Goal: Feedback & Contribution: Submit feedback/report problem

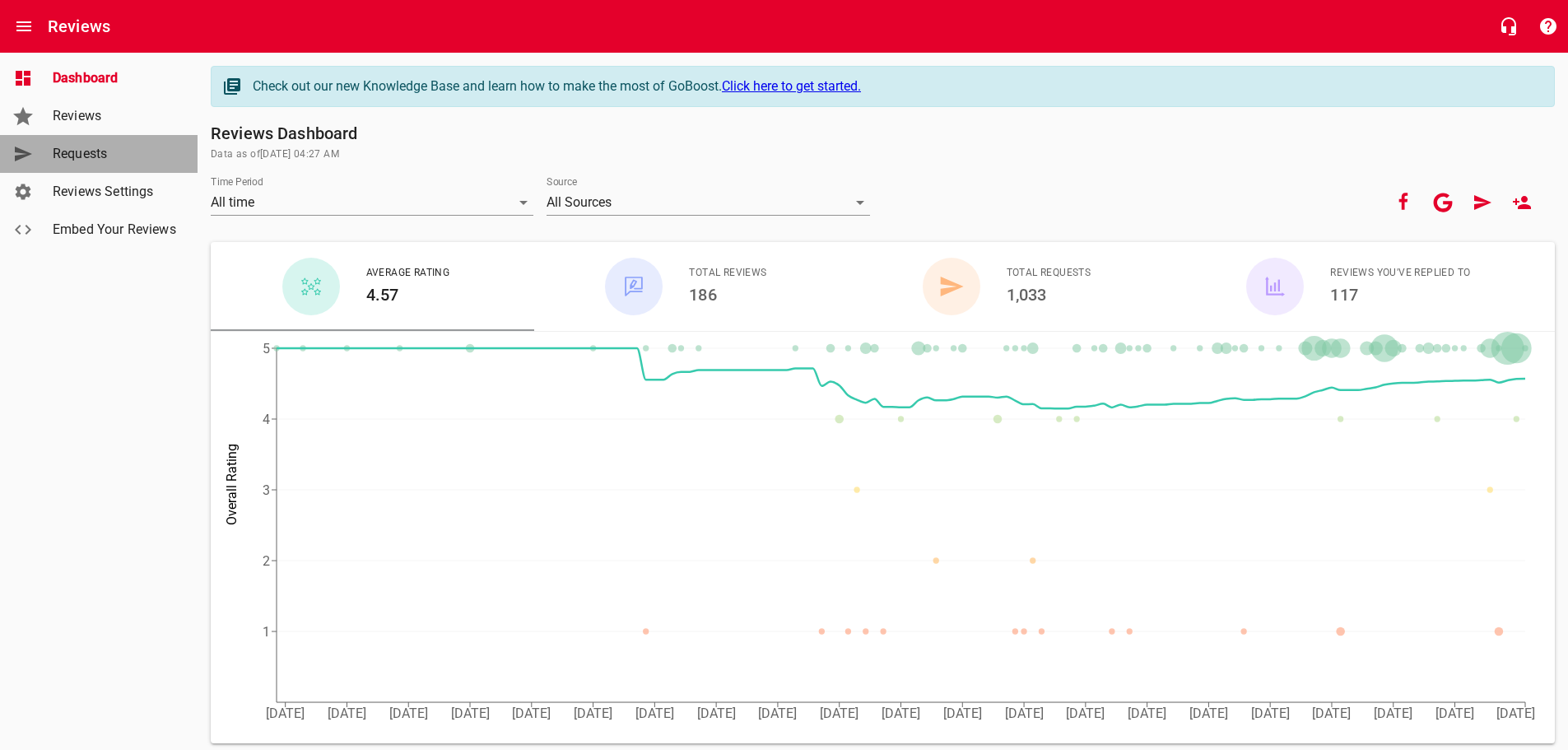
click at [72, 154] on span "Requests" at bounding box center [115, 154] width 125 height 20
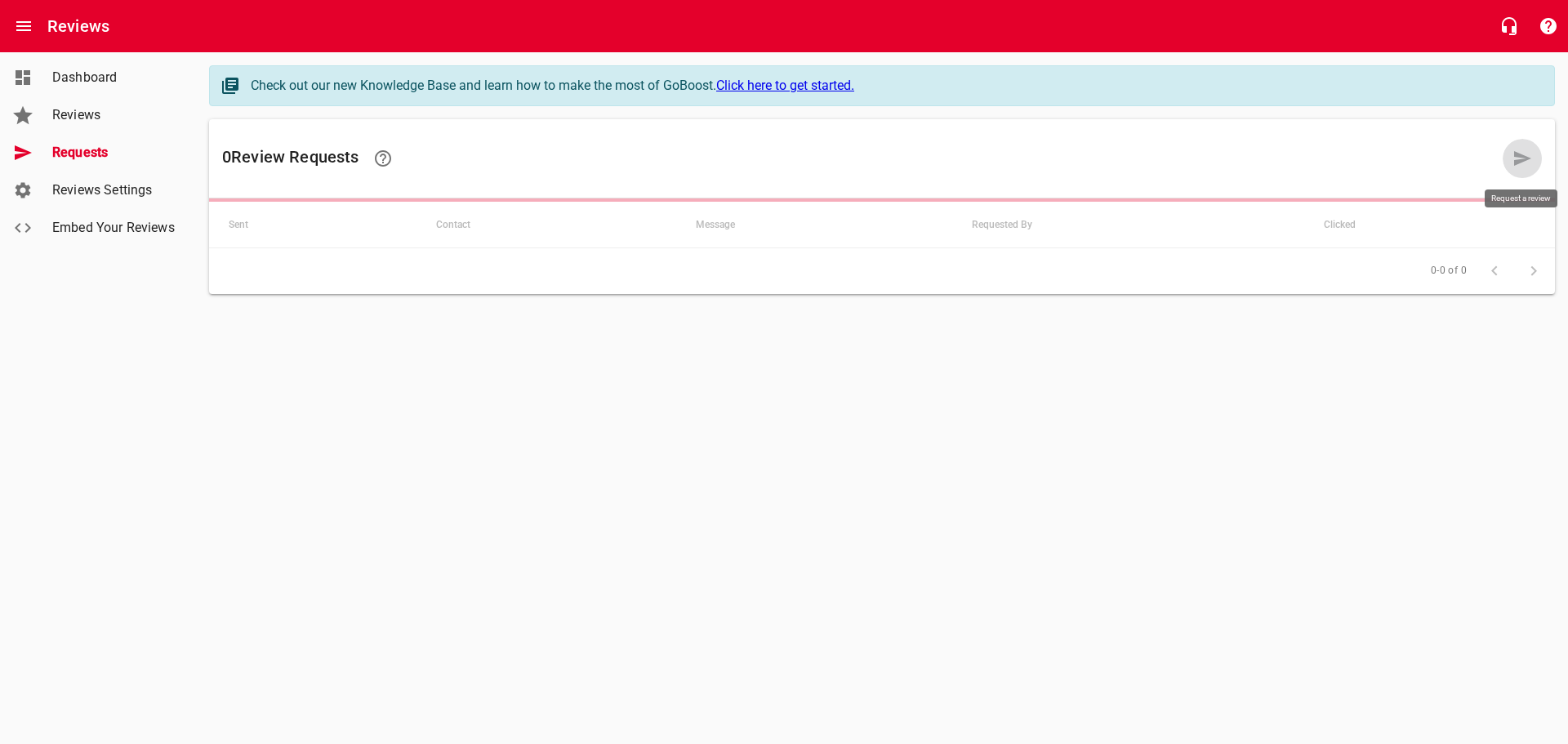
click at [1528, 158] on icon at bounding box center [1522, 158] width 17 height 14
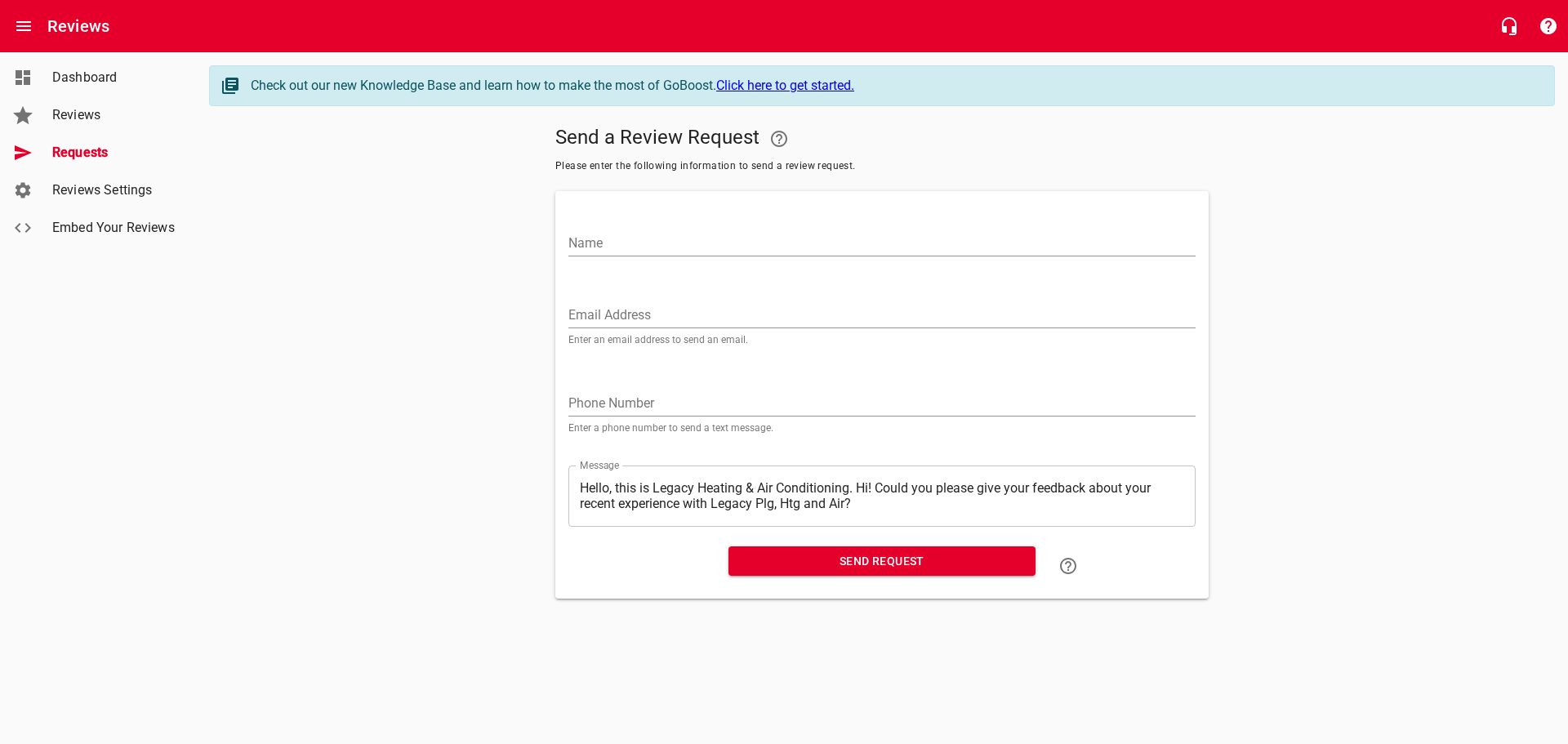
click at [577, 231] on input "Name" at bounding box center [882, 243] width 628 height 26
type input "[PERSON_NAME]"
paste input "[PERSON_NAME][EMAIL_ADDRESS][DOMAIN_NAME]"
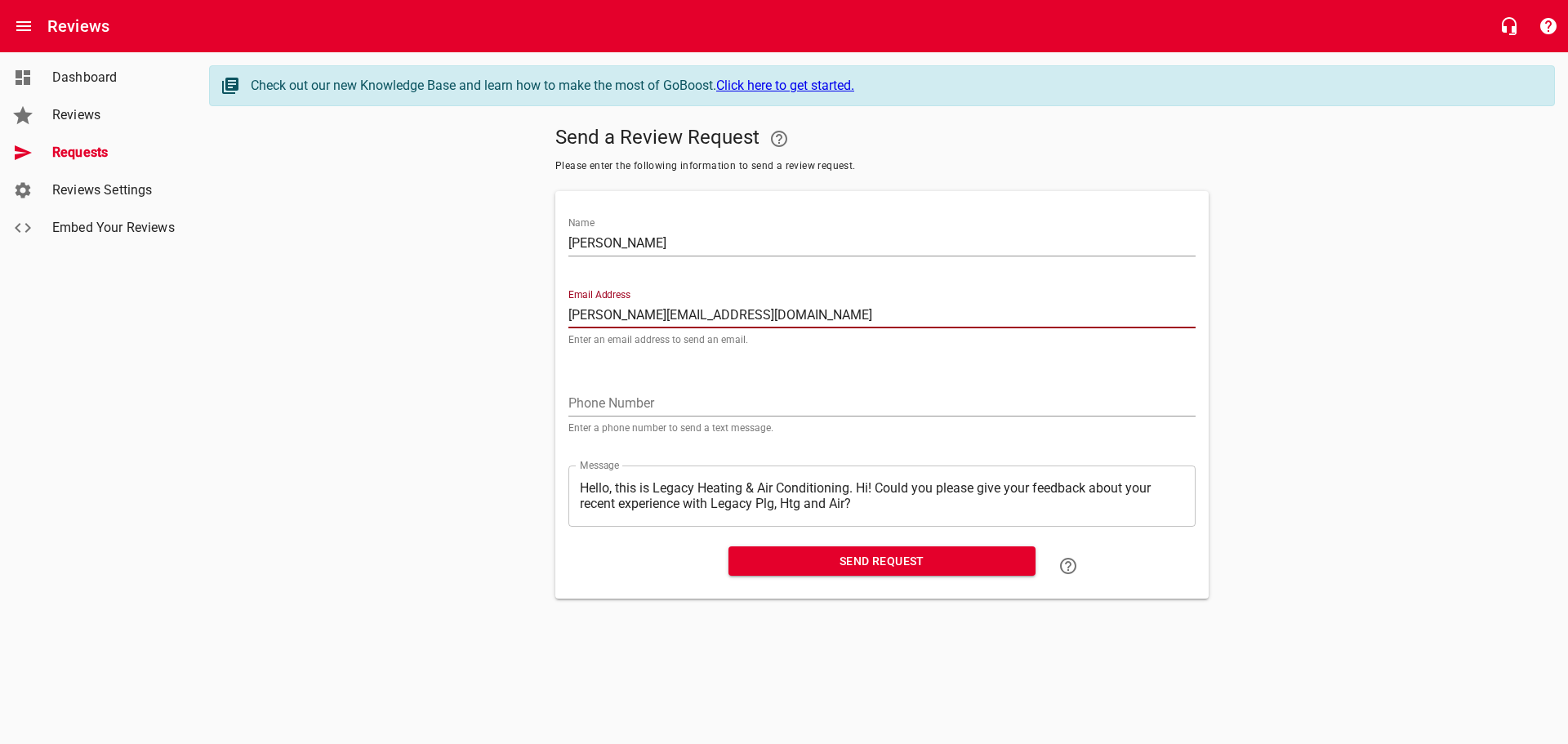
type input "[PERSON_NAME][EMAIL_ADDRESS][DOMAIN_NAME]"
click at [861, 488] on textarea "Hello, this is Legacy Heating & Air Conditioning. Hi! Could you please give you…" at bounding box center [882, 495] width 604 height 31
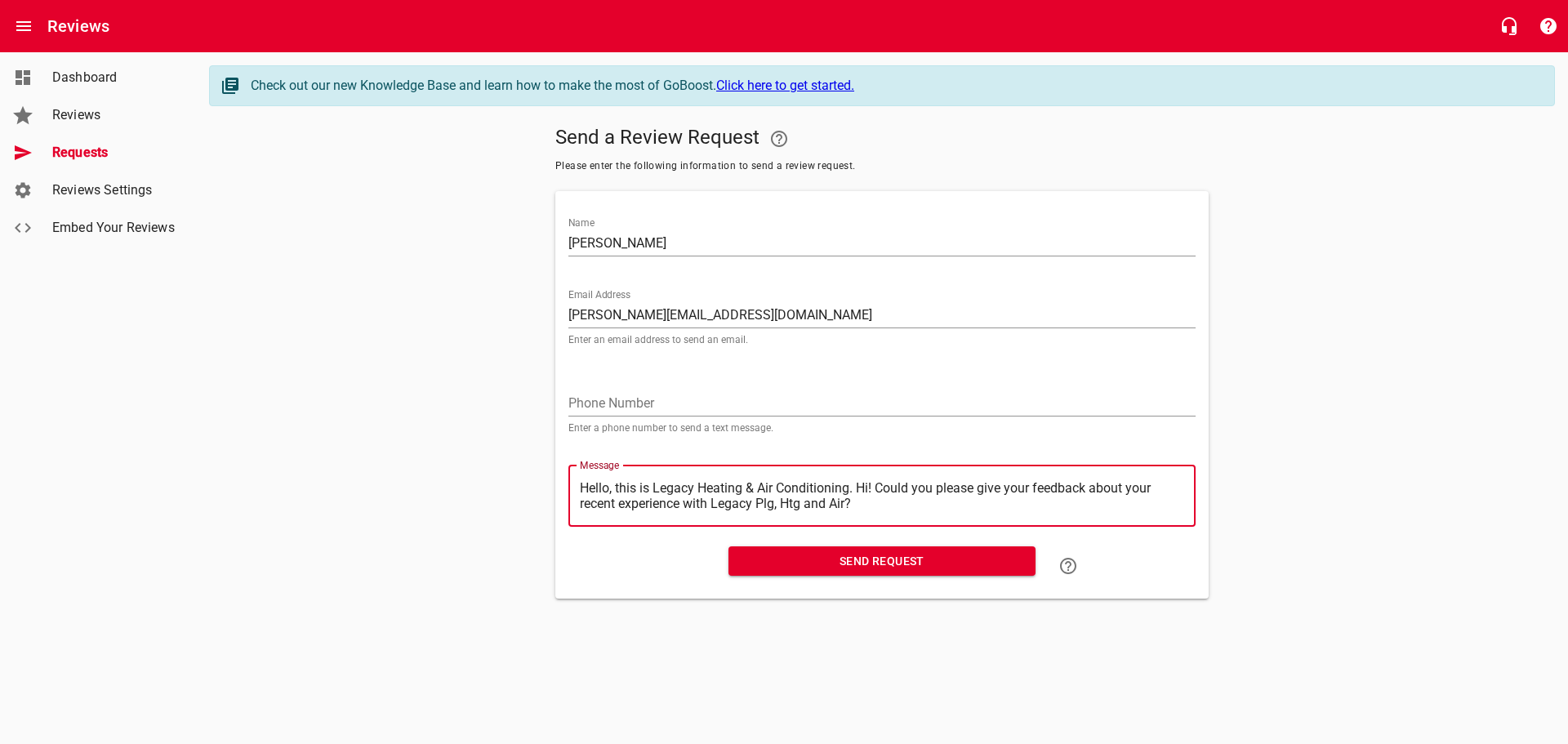
type textarea "Hello, this is Legacy Heating & Air Conditioning.Hi! Could you please give your…"
type textarea "Hello, this is Legacy Heating & Air ConditioningHi! Could you please give your …"
type textarea "Hello, this is Legacy Heating & Air ConditioninHi! Could you please give your f…"
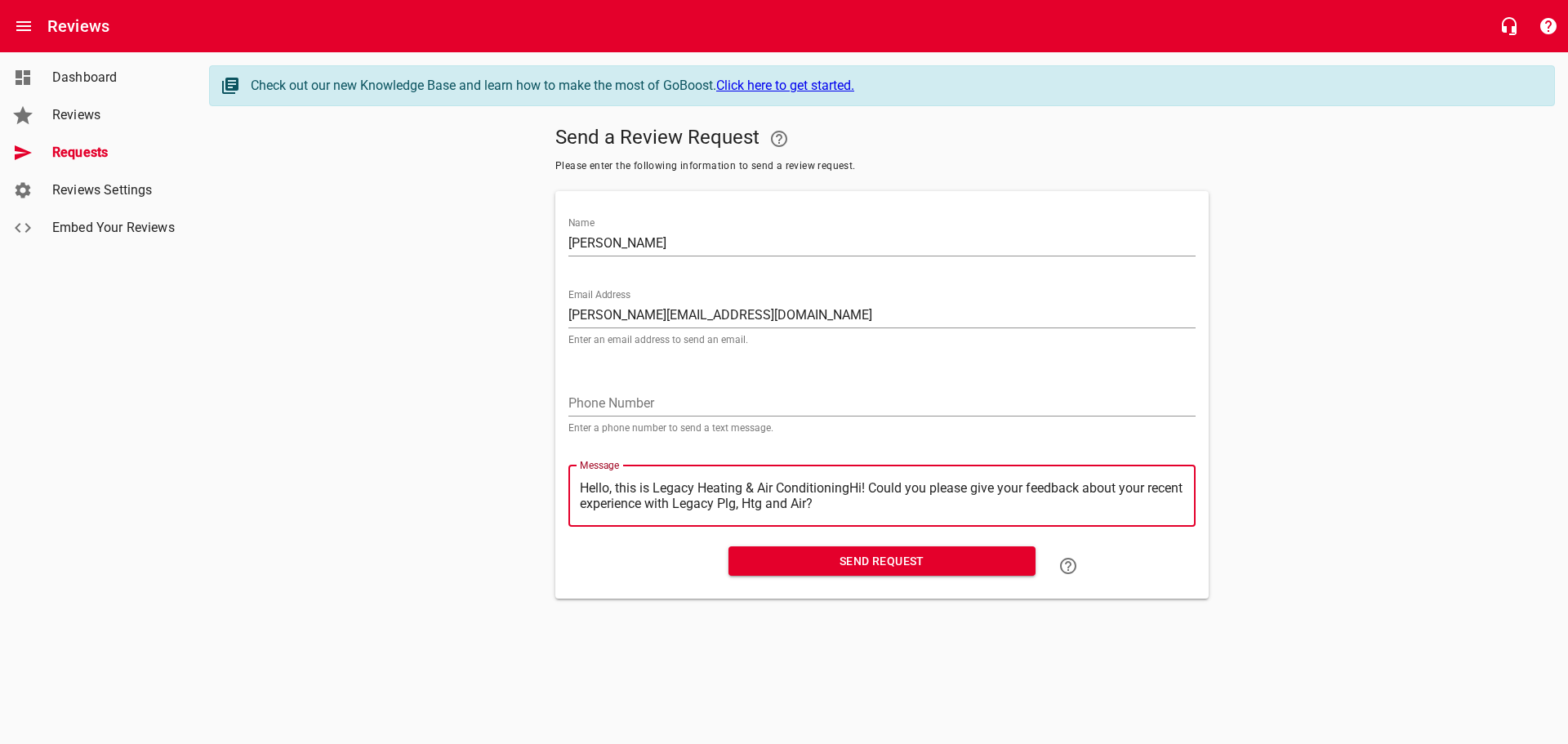
type textarea "Hello, this is Legacy Heating & Air ConditioninHi! Could you please give your f…"
type textarea "Hello, this is Legacy Heating & Air ConditioniHi! Could you please give your fe…"
type textarea "Hello, this is Legacy Heating & Air ConditionHi! Could you please give your fee…"
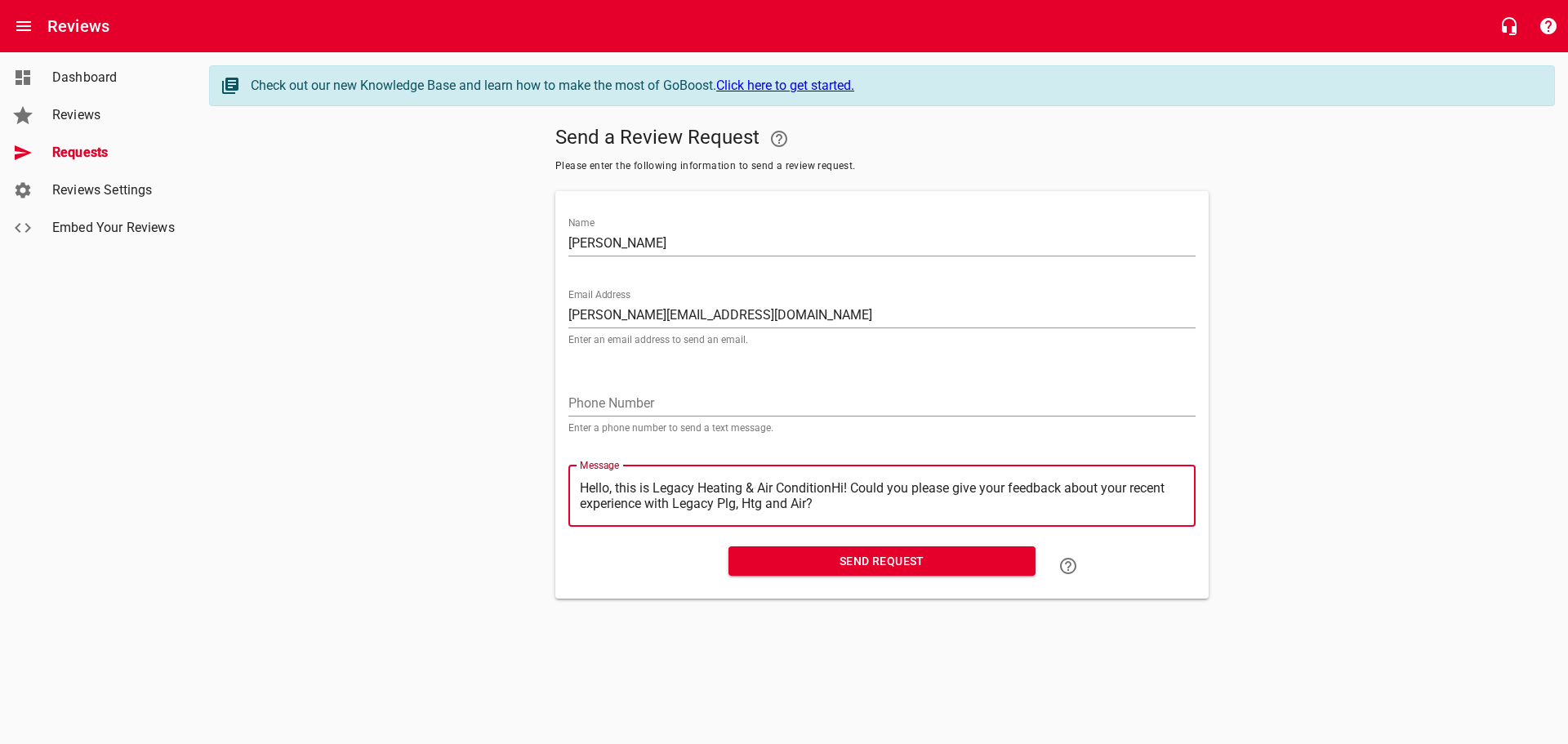
type textarea "Hello, this is Legacy Heating & Air ConditioHi! Could you please give your feed…"
type textarea "Hello, this is Legacy Heating & Air ConditiHi! Could you please give your feedb…"
type textarea "Hello, this is Legacy Heating & Air ConditHi! Could you please give your feedba…"
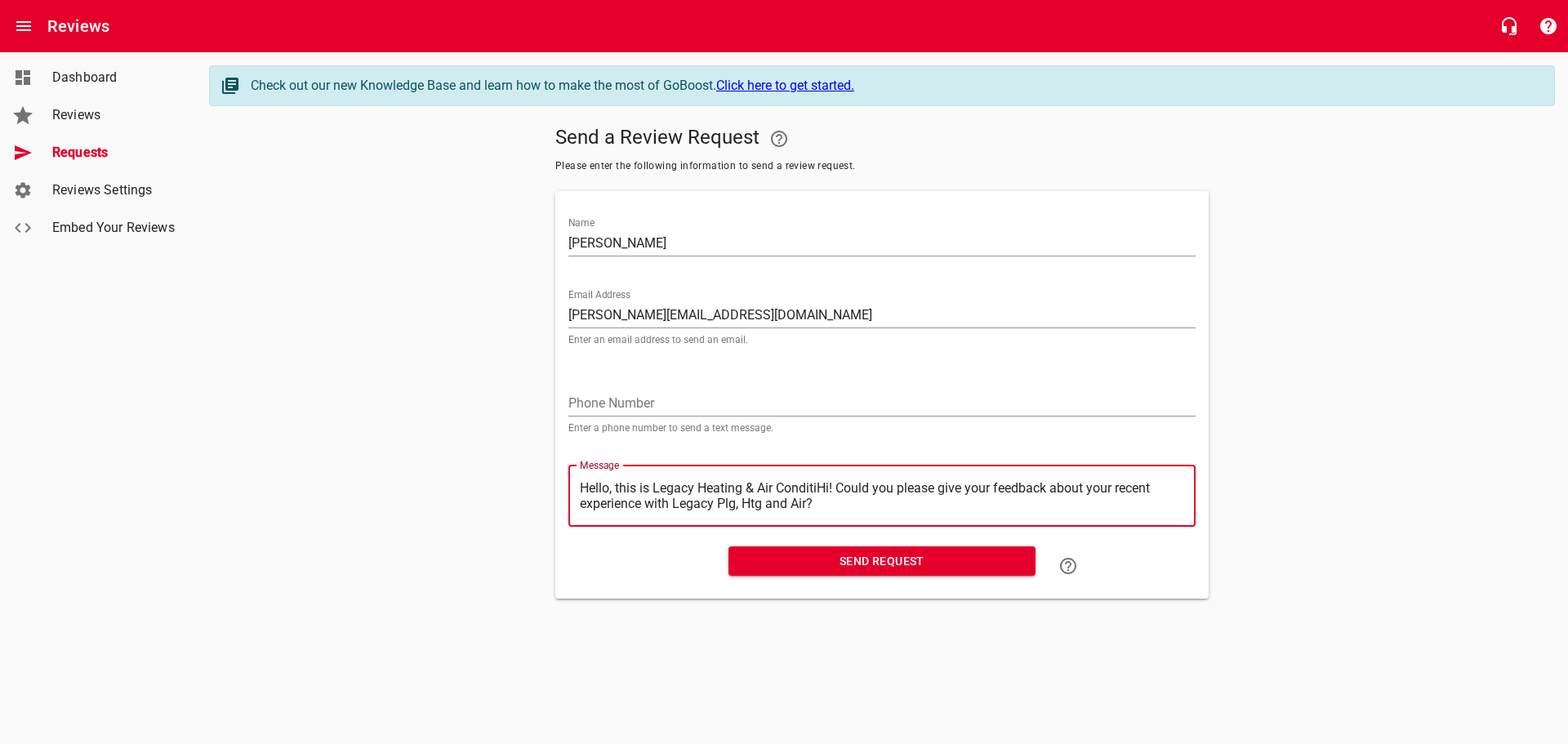
type textarea "Hello, this is Legacy Heating & Air ConditHi! Could you please give your feedba…"
type textarea "Hello, this is Legacy Heating & Air CondiHi! Could you please give your feedbac…"
type textarea "Hello, this is Legacy Heating & Air CondHi! Could you please give your feedback…"
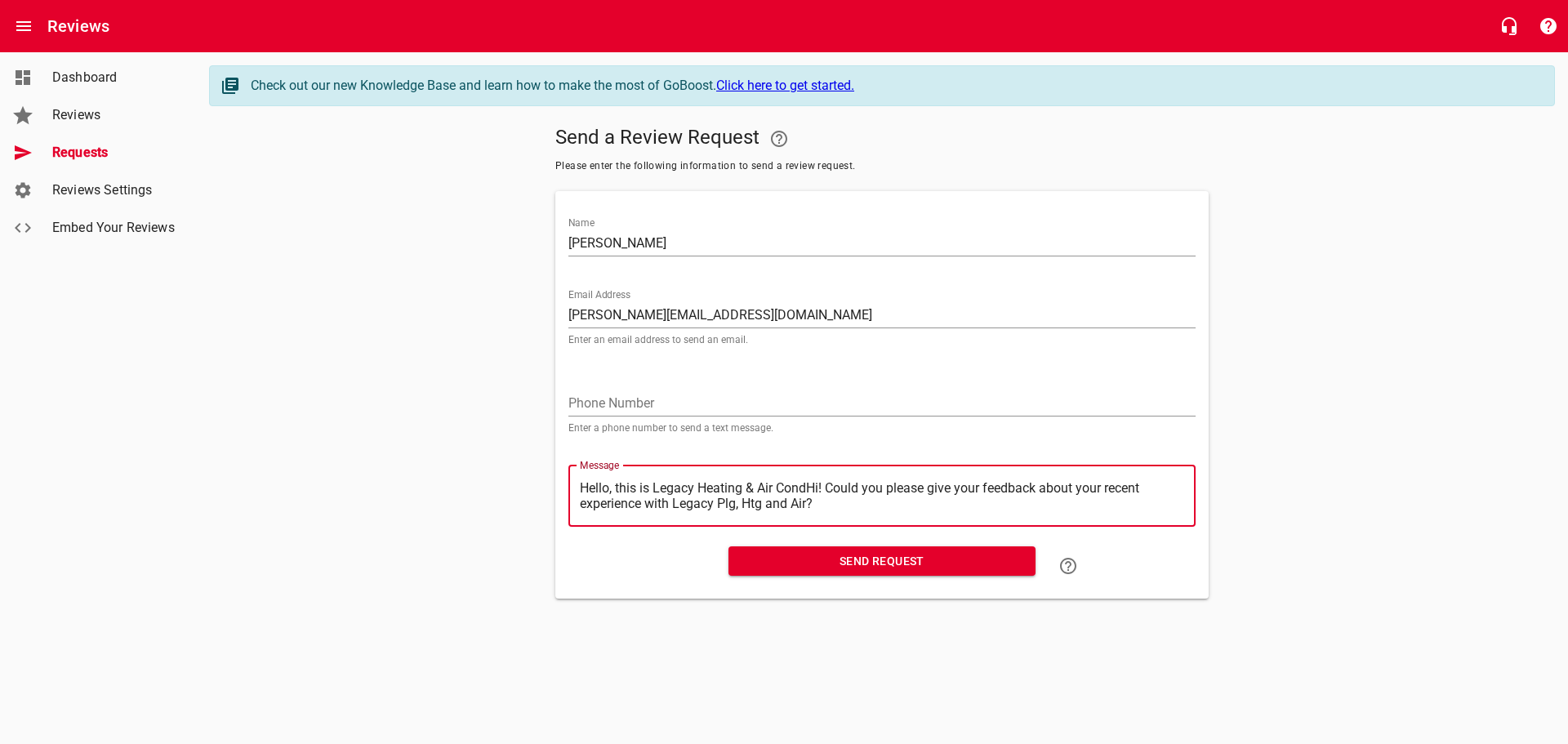
type textarea "Hello, this is Legacy Heating & Air ConHi! Could you please give your feedback …"
type textarea "Hello, this is Legacy Heating & Air CoHi! Could you please give your feedback a…"
type textarea "Hello, this is Legacy Heating & Air CHi! Could you please give your feedback ab…"
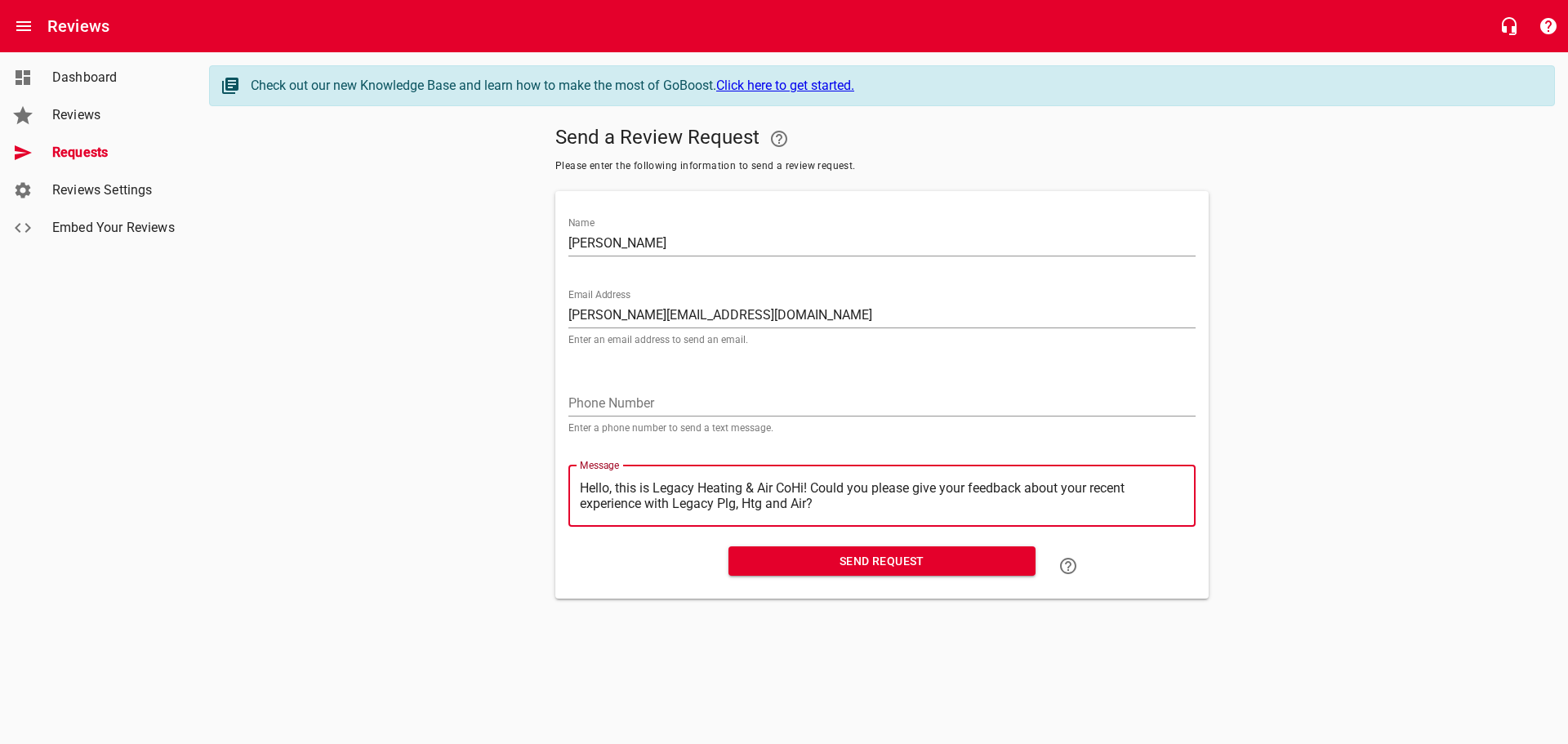
type textarea "Hello, this is Legacy Heating & Air CHi! Could you please give your feedback ab…"
type textarea "Hello, this is Legacy Heating & Air Hi! Could you please give your feedback abo…"
type textarea "Hello, this is Legacy Heating & AirHi! Could you please give your feedback abou…"
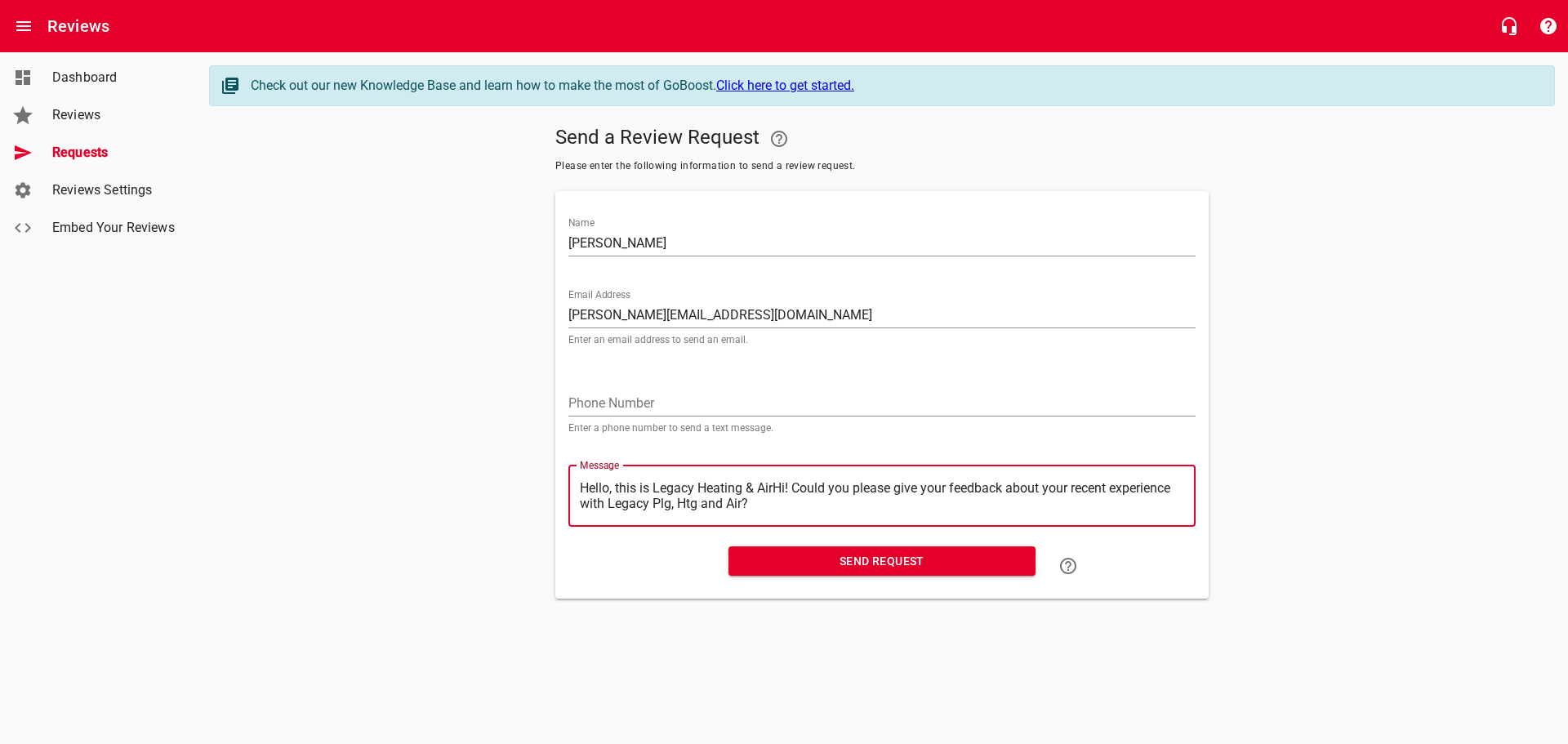
type textarea "Hello, this is Legacy Heating & AiHi! Could you please give your feedback about…"
type textarea "Hello, this is Legacy Heating & AHi! Could you please give your feedback about …"
type textarea "Hello, this is Legacy Heating & Hi! Could you please give your feedback about y…"
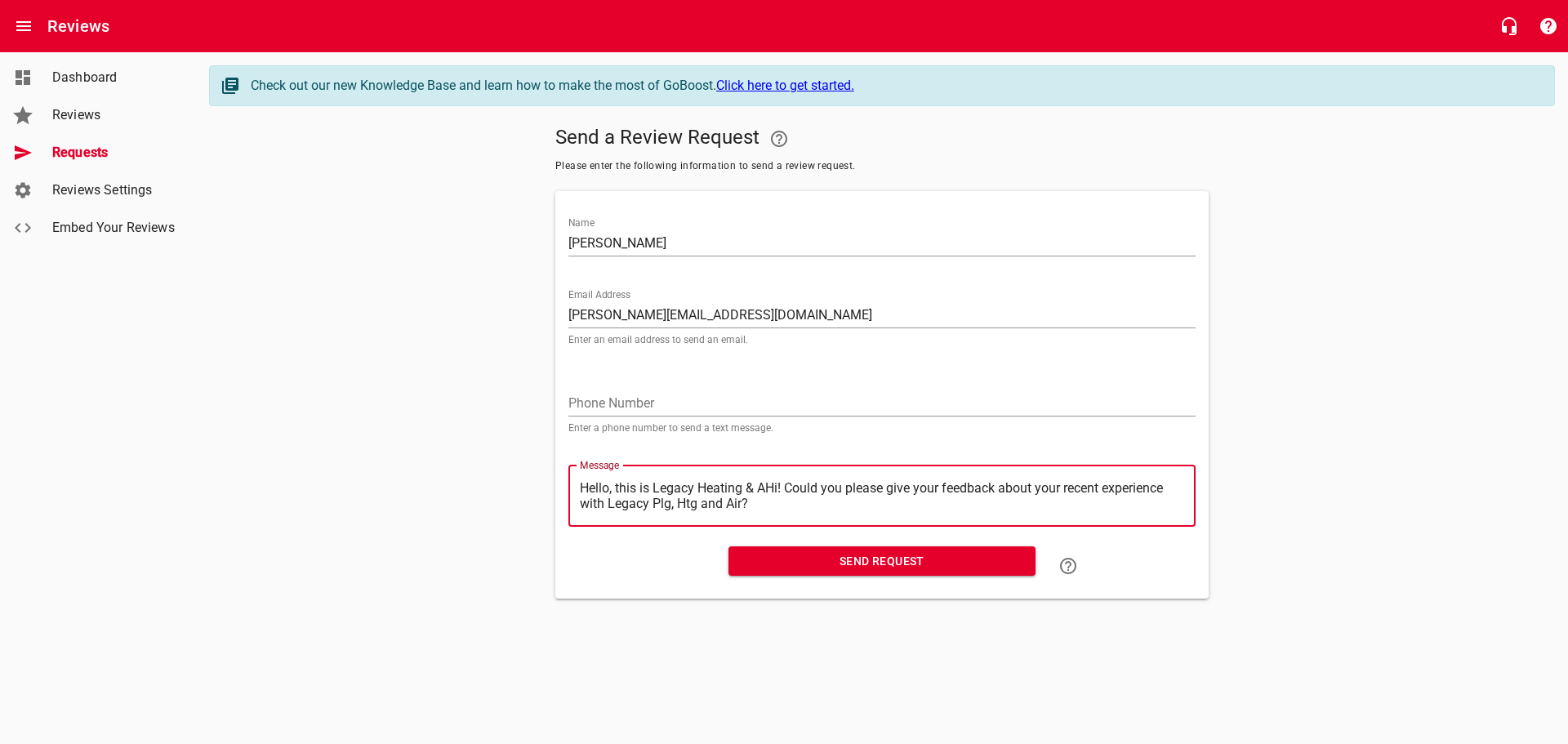
type textarea "Hello, this is Legacy Heating & Hi! Could you please give your feedback about y…"
type textarea "Hello, this is Legacy Heating &Hi! Could you please give your feedback about yo…"
type textarea "Hello, this is Legacy Heating Hi! Could you please give your feedback about you…"
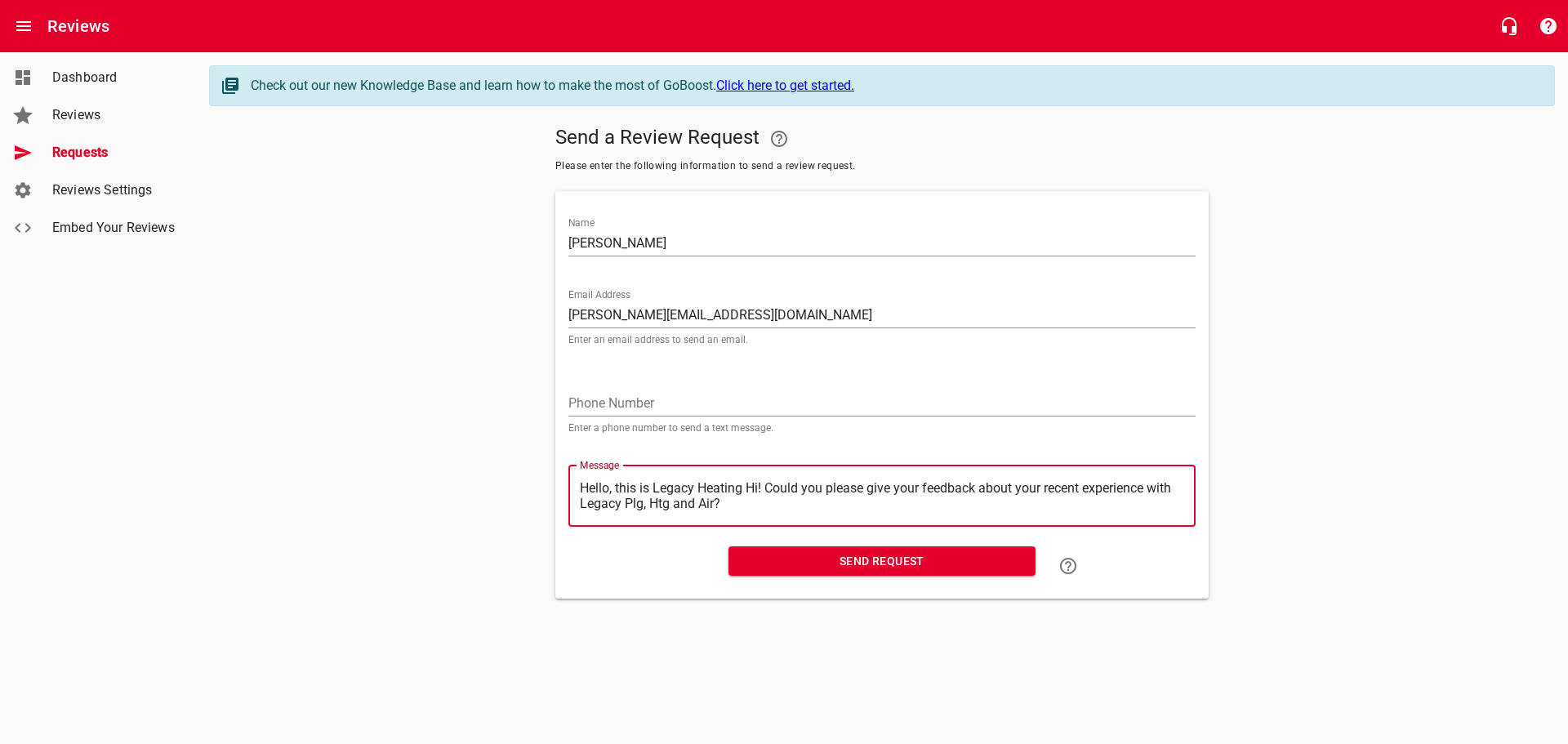
type textarea "Hello, this is Legacy HeatingHi! Could you please give your feedback about your…"
type textarea "Hello, this is Legacy HeatinHi! Could you please give your feedback about your …"
type textarea "Hello, this is Legacy HeatiHi! Could you please give your feedback about your r…"
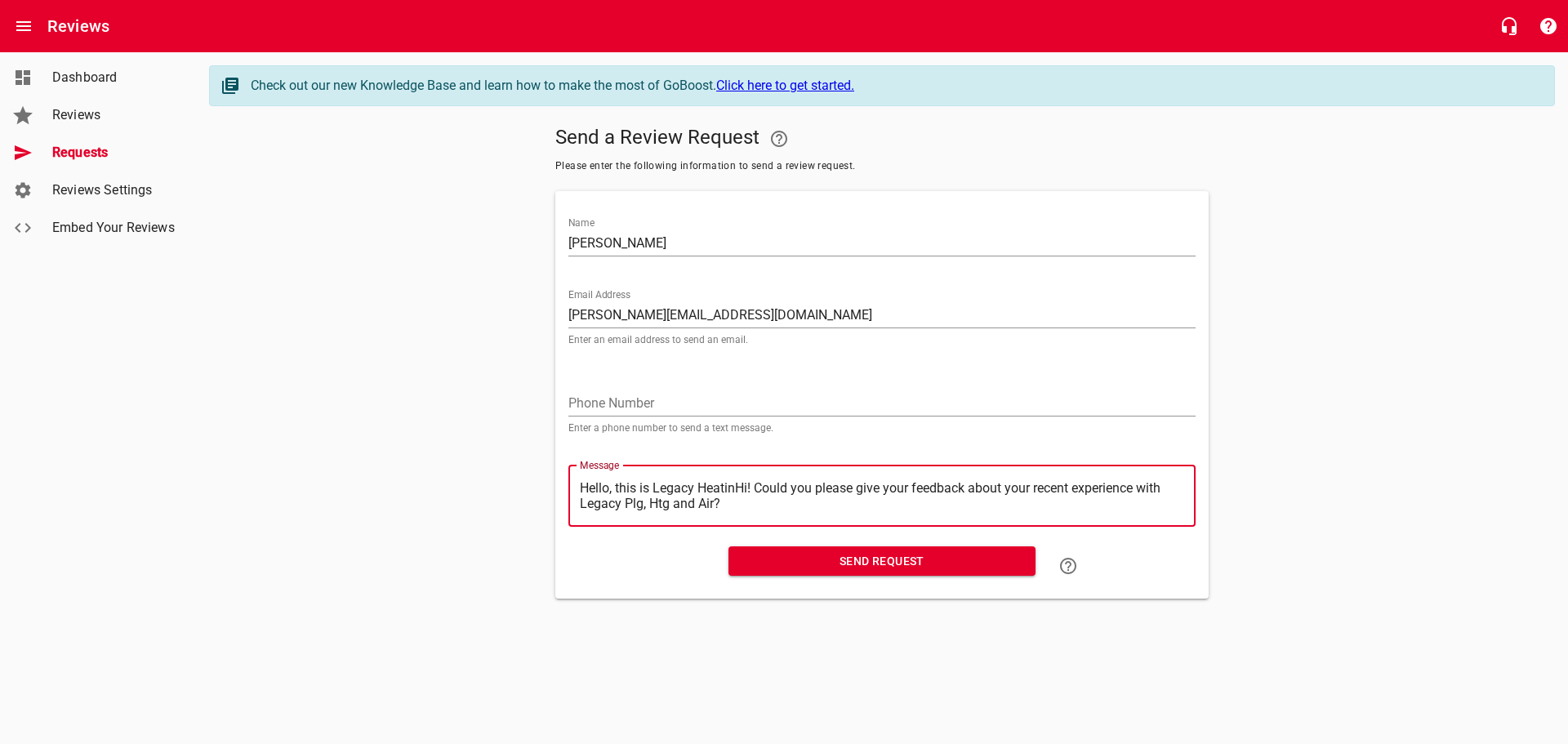
type textarea "Hello, this is Legacy HeatiHi! Could you please give your feedback about your r…"
type textarea "Hello, this is Legacy HeatHi! Could you please give your feedback about your re…"
type textarea "Hello, this is Legacy HeaHi! Could you please give your feedback about your rec…"
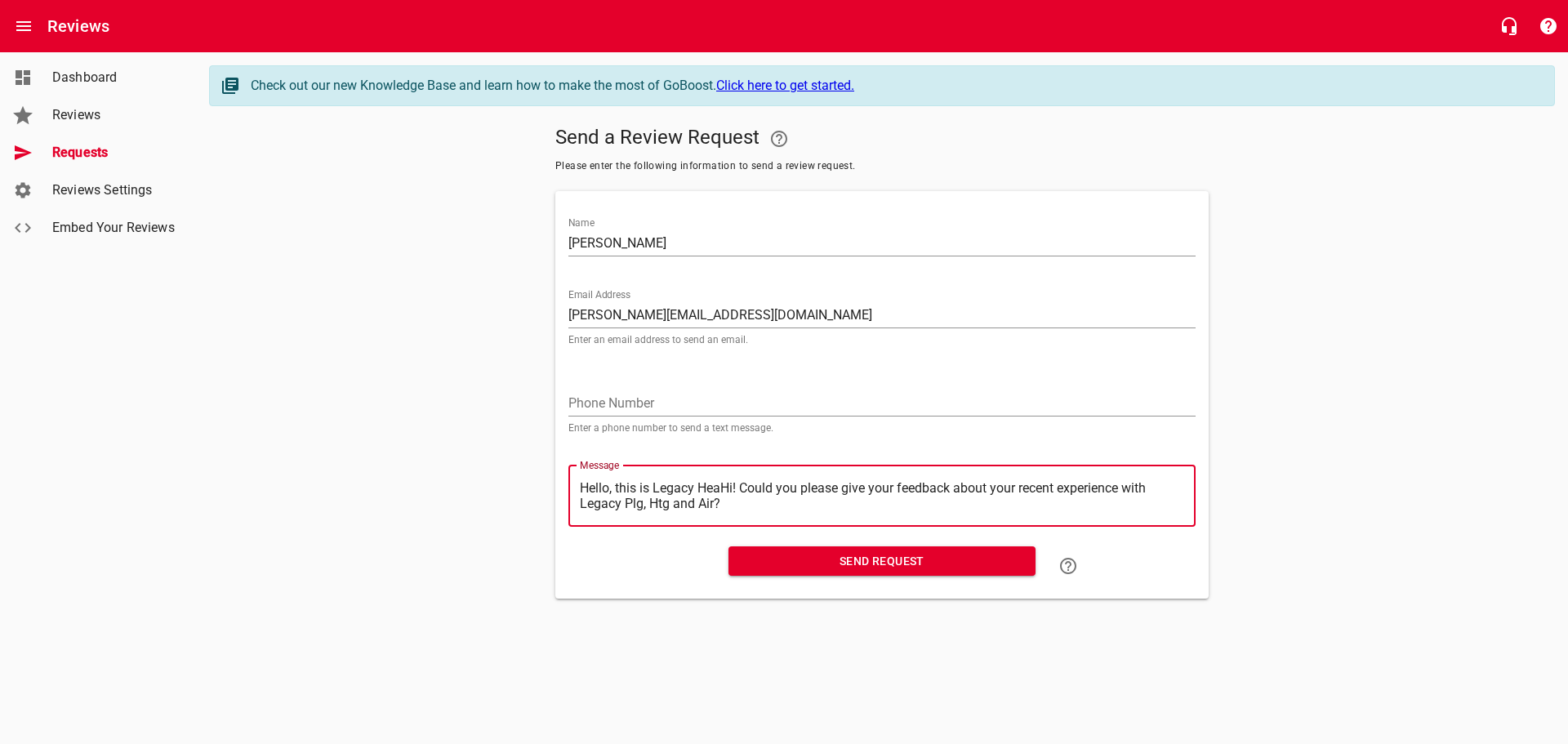
type textarea "Hello, this is Legacy HeHi! Could you please give your feedback about your rece…"
type textarea "Hello, this is Legacy HHi! Could you please give your feedback about your recen…"
type textarea "Hello, this is Legacy Hi! Could you please give your feedback about your recent…"
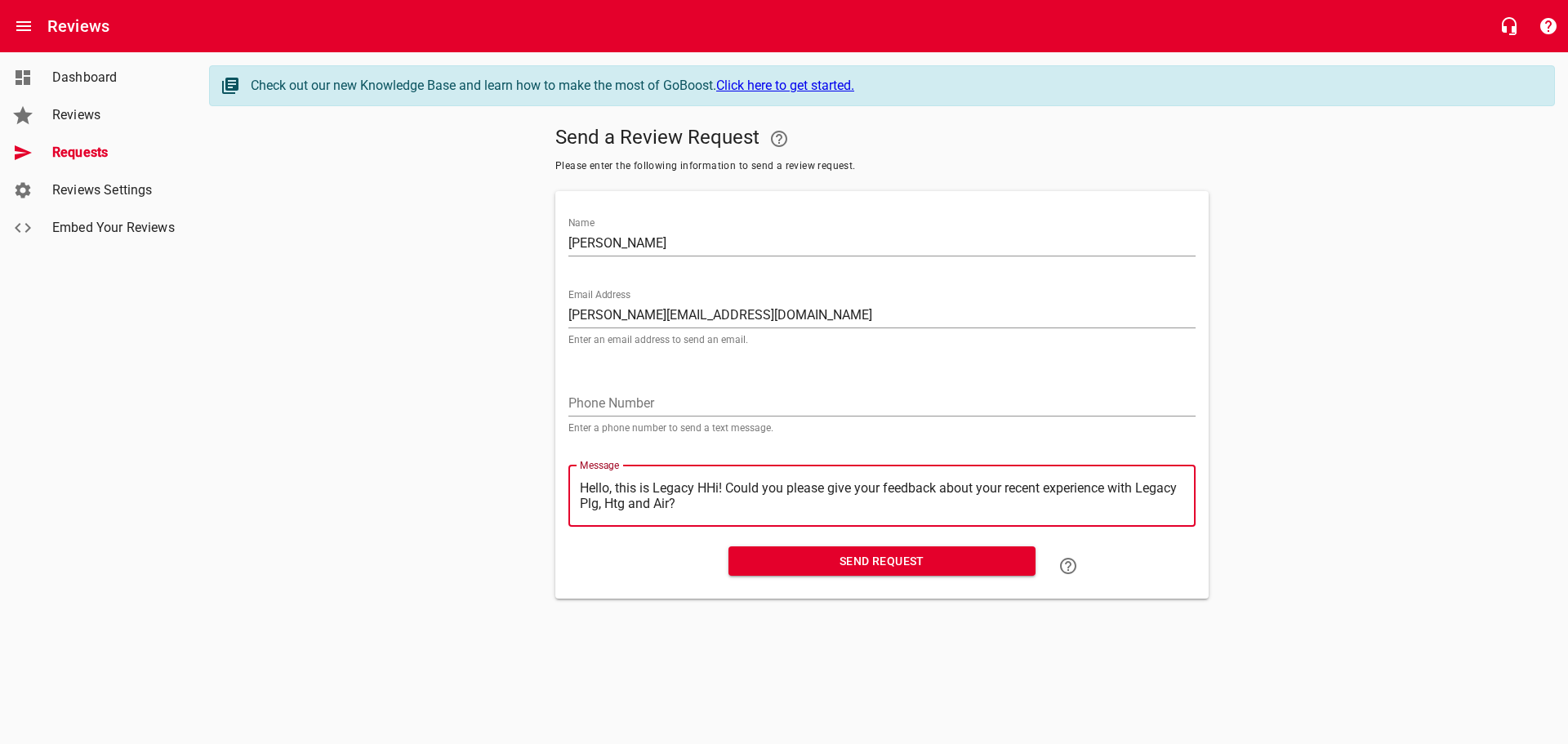
type textarea "Hello, this is Legacy Hi! Could you please give your feedback about your recent…"
type textarea "Hello, this is LegacyHi! Could you please give your feedback about your recent …"
type textarea "Hello, this is LegacHi! Could you please give your feedback about your recent e…"
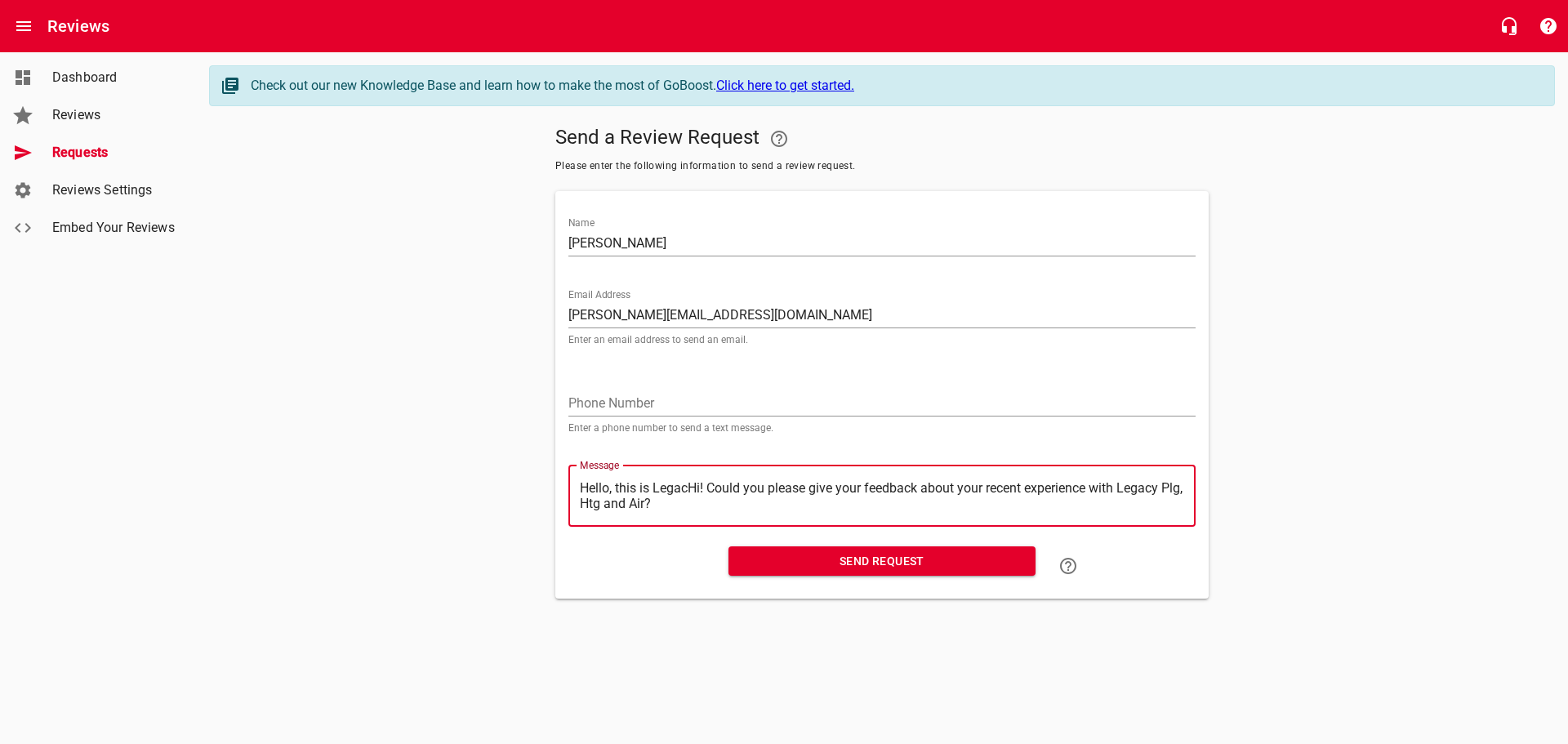
type textarea "Hello, this is LegaHi! Could you please give your feedback about your recent ex…"
type textarea "Hello, this is LegHi! Could you please give your feedback about your recent exp…"
type textarea "Hello, this is LeHi! Could you please give your feedback about your recent expe…"
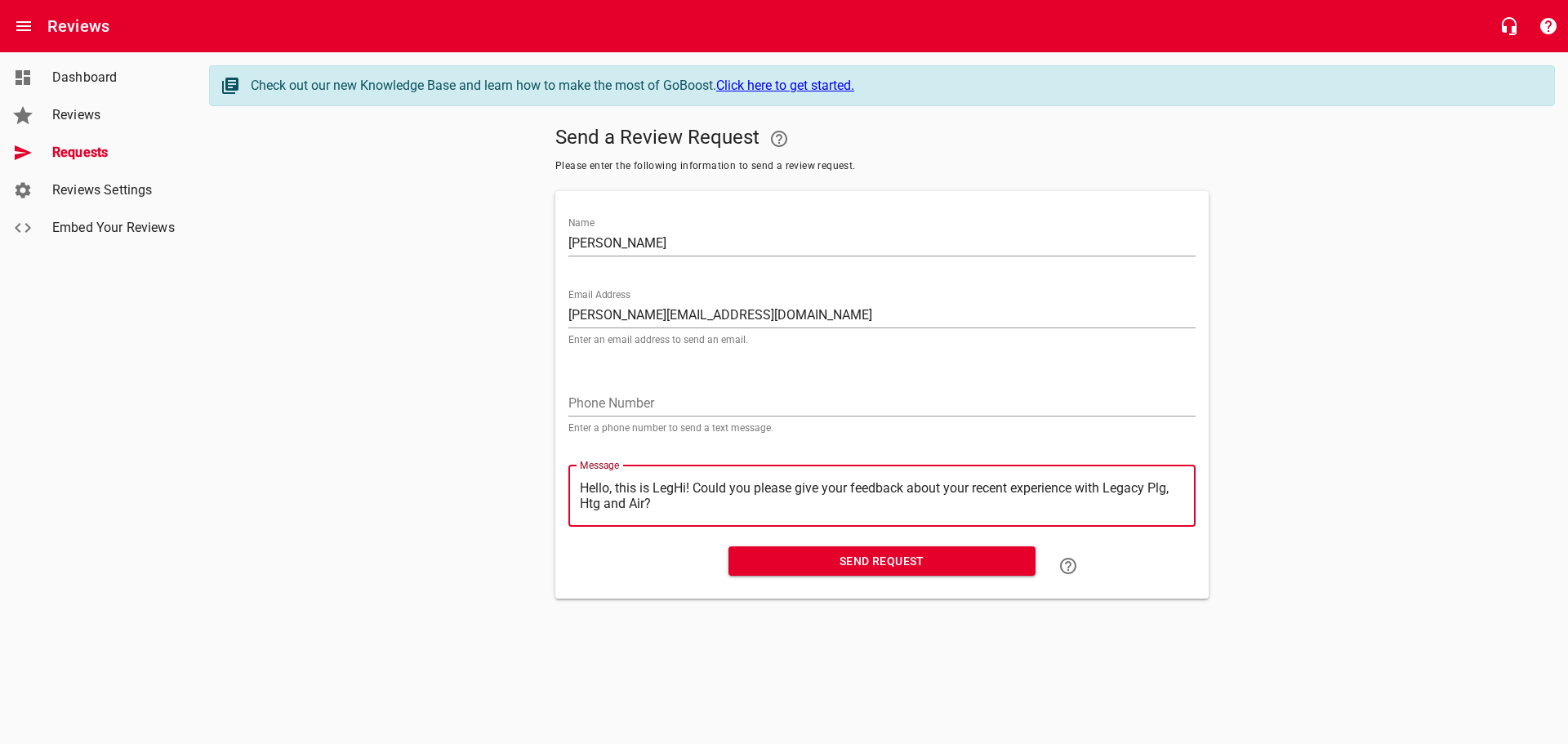
type textarea "Hello, this is LeHi! Could you please give your feedback about your recent expe…"
type textarea "Hello, this is LHi! Could you please give your feedback about your recent exper…"
type textarea "Hello, this is Hi! Could you please give your feedback about your recent experi…"
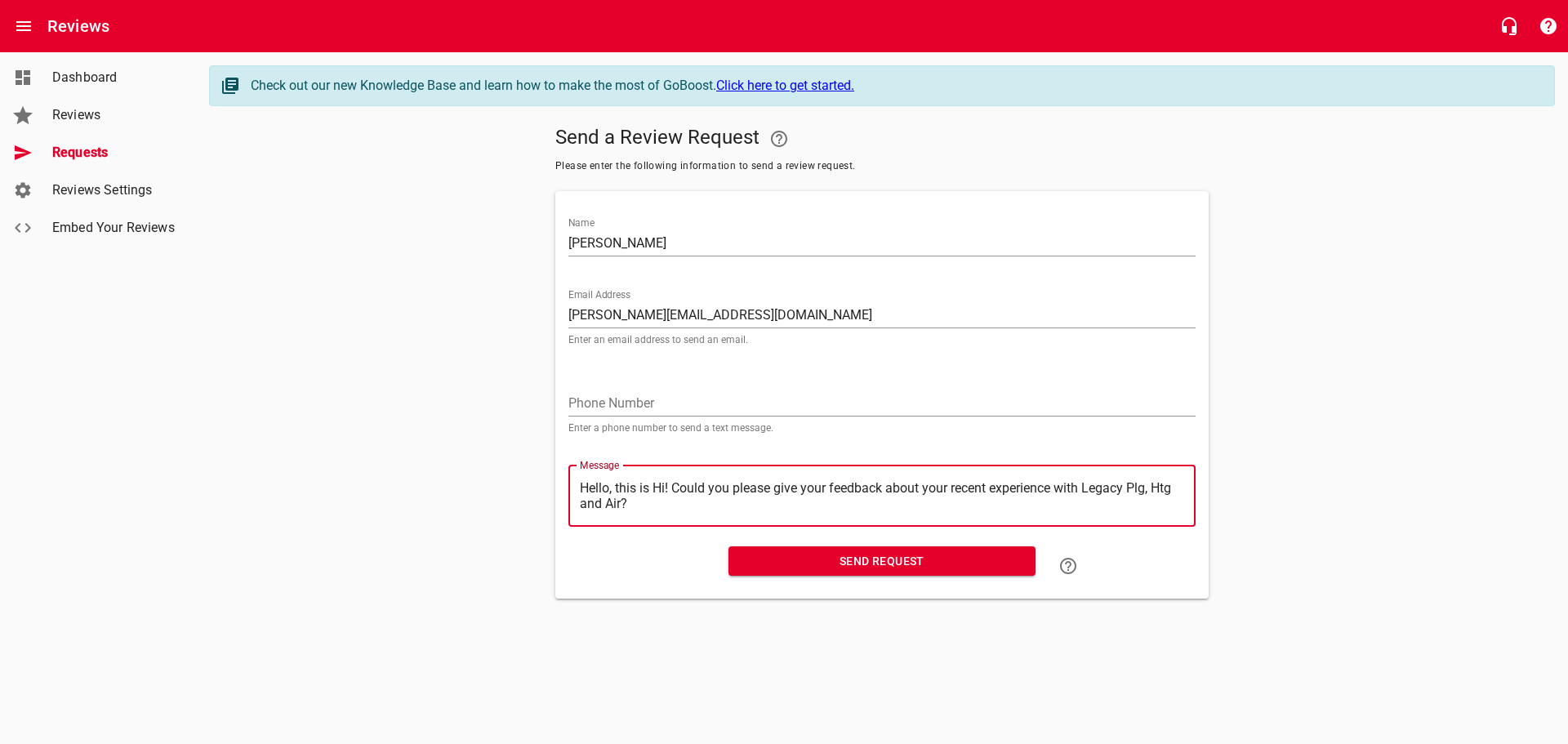
type textarea "Hello, this isHi! Could you please give your feedback about your recent experie…"
type textarea "Hello, this iHi! Could you please give your feedback about your recent experien…"
type textarea "Hello, this Hi! Could you please give your feedback about your recent experienc…"
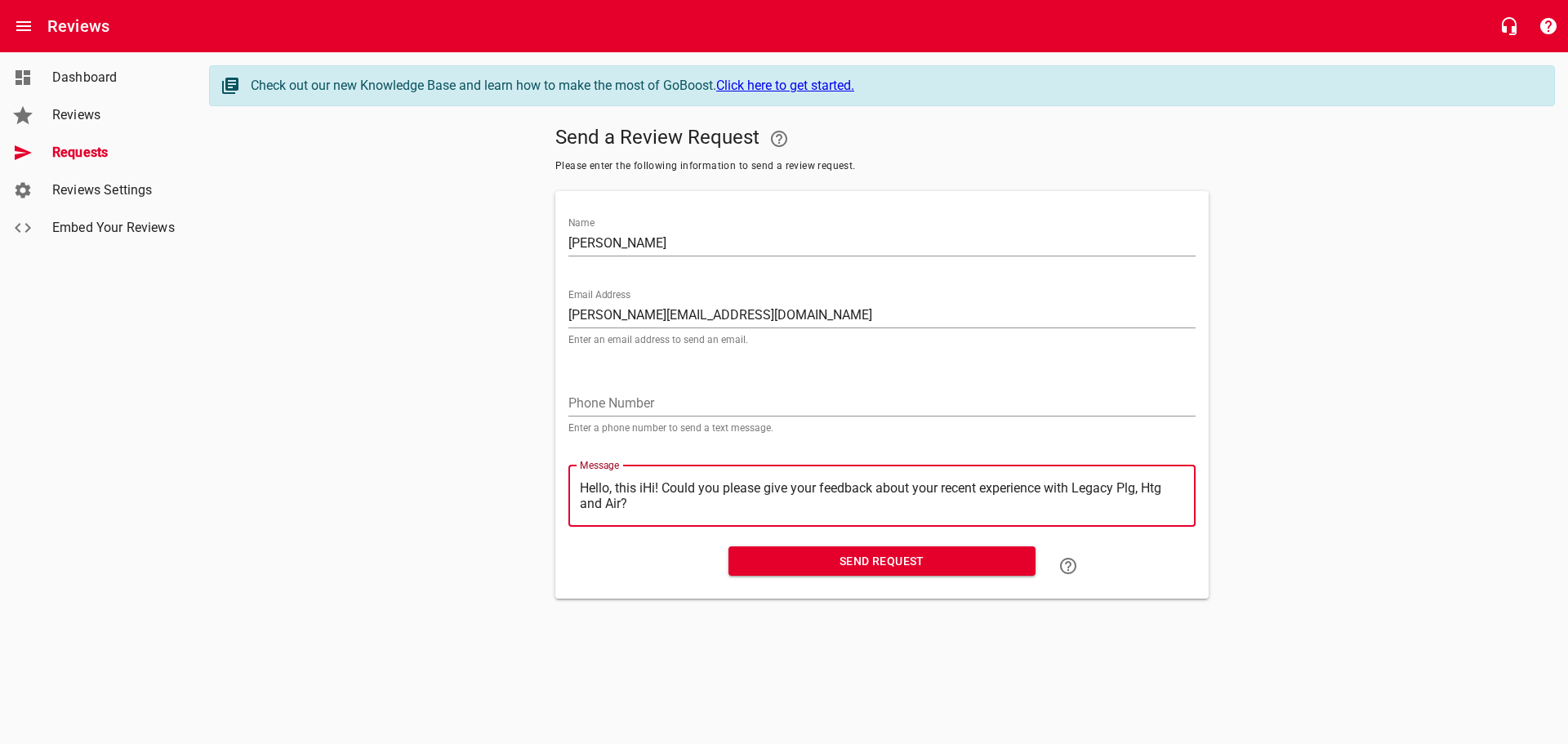
type textarea "Hello, this Hi! Could you please give your feedback about your recent experienc…"
type textarea "Hello, thisHi! Could you please give your feedback about your recent experience…"
type textarea "Hello, thiHi! Could you please give your feedback about your recent experience …"
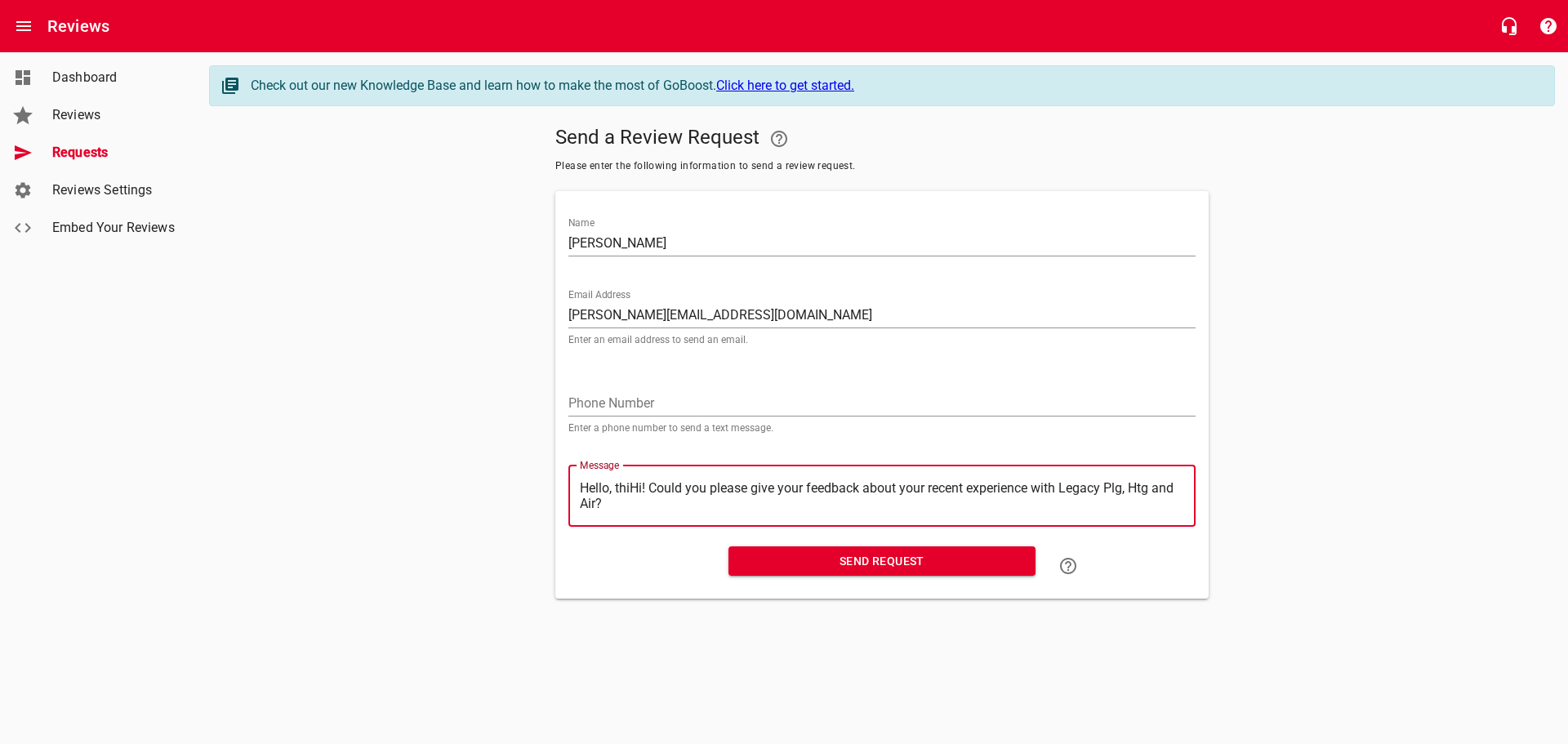
type textarea "Hello, thHi! Could you please give your feedback about your recent experience w…"
type textarea "Hello, tHi! Could you please give your feedback about your recent experience wi…"
type textarea "Hello, Hi! Could you please give your feedback about your recent experience wit…"
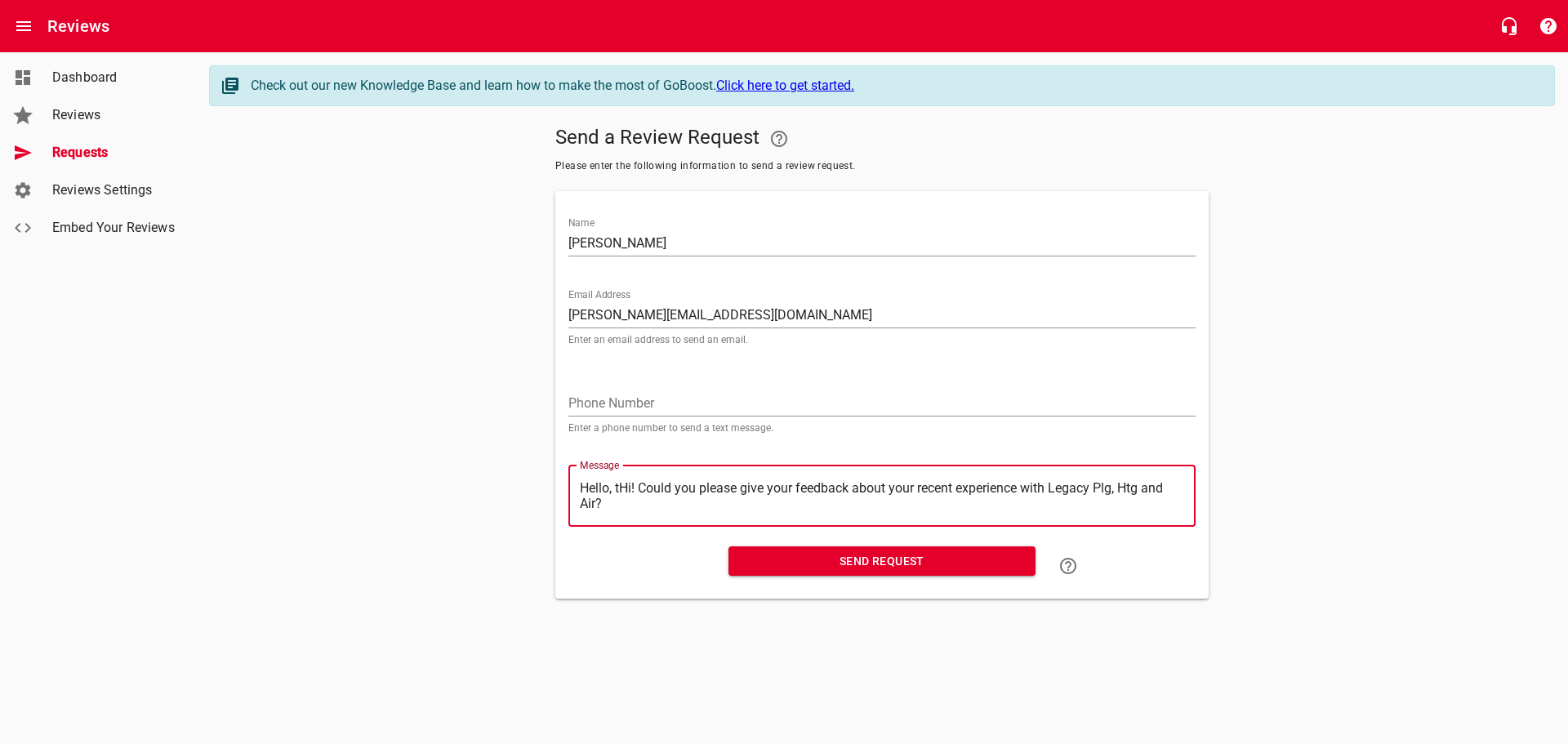
type textarea "Hello, Hi! Could you please give your feedback about your recent experience wit…"
type textarea "Hello,Hi! Could you please give your feedback about your recent experience with…"
type textarea "HelloHi! Could you please give your feedback about your recent experience with …"
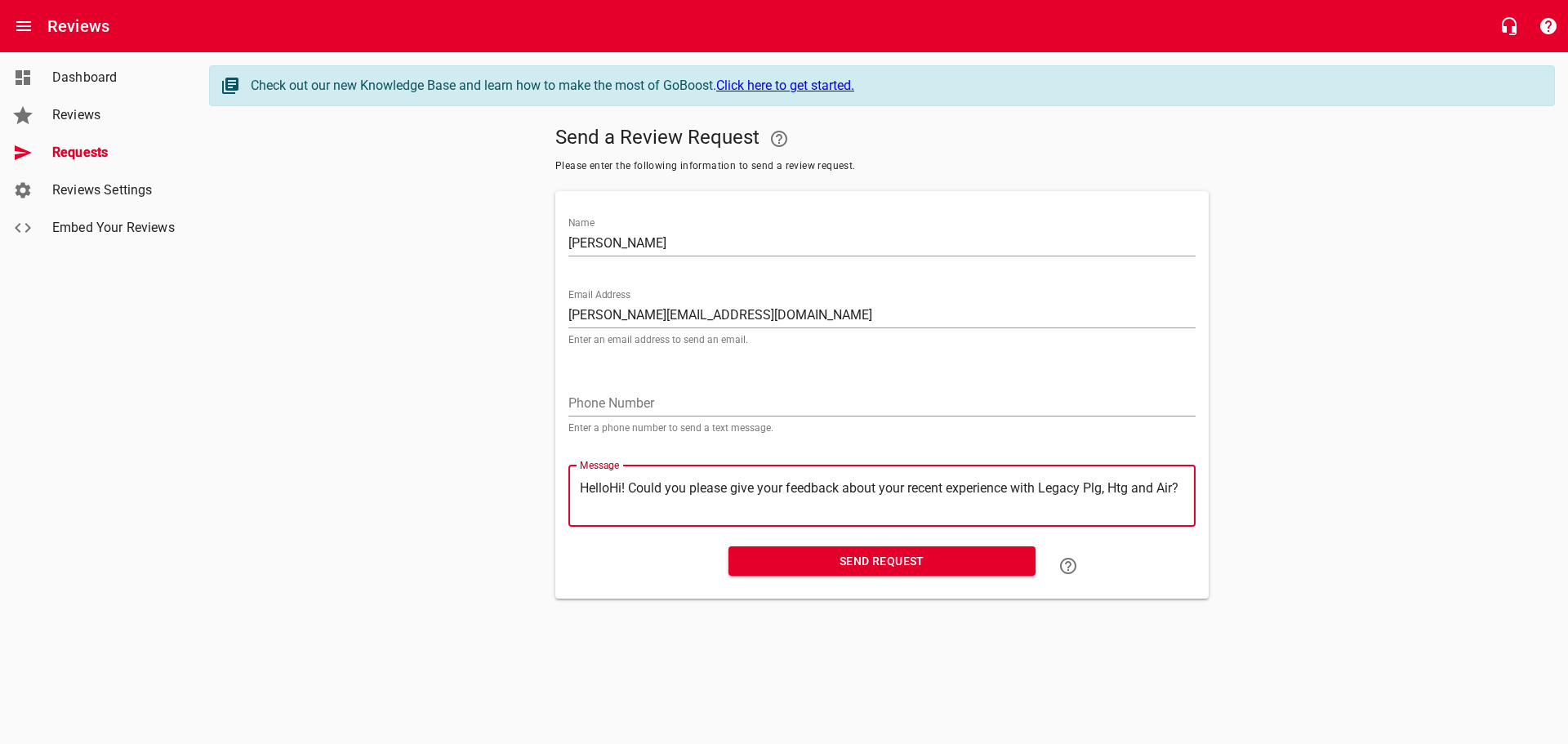
type textarea "HellHi! Could you please give your feedback about your recent experience with L…"
type textarea "HelHi! Could you please give your feedback about your recent experience with Le…"
type textarea "HeHi! Could you please give your feedback about your recent experience with Leg…"
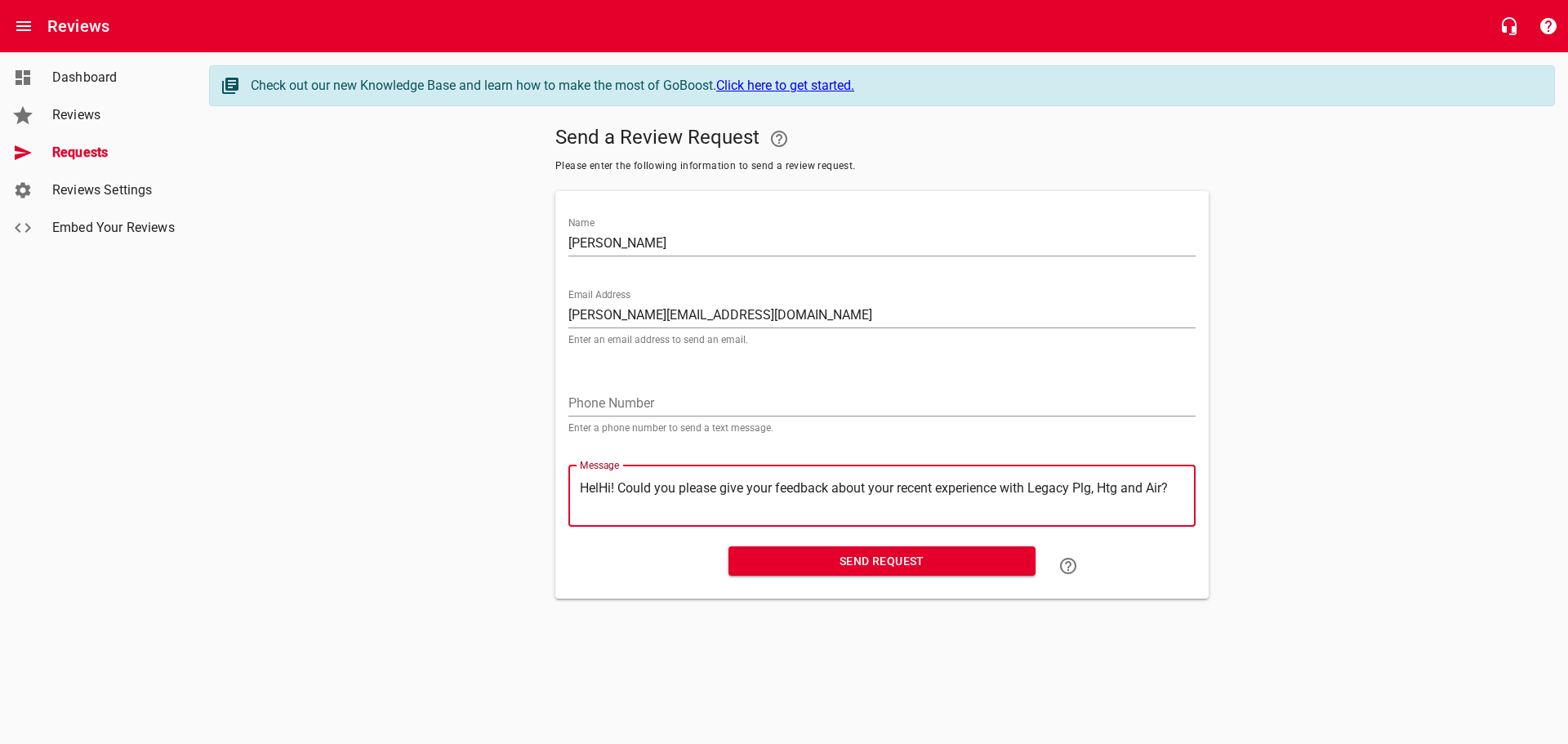
type textarea "HeHi! Could you please give your feedback about your recent experience with Leg…"
type textarea "HHi! Could you please give your feedback about your recent experience with Lega…"
type textarea "Hi! Could you please give your feedback about your recent experience with Legac…"
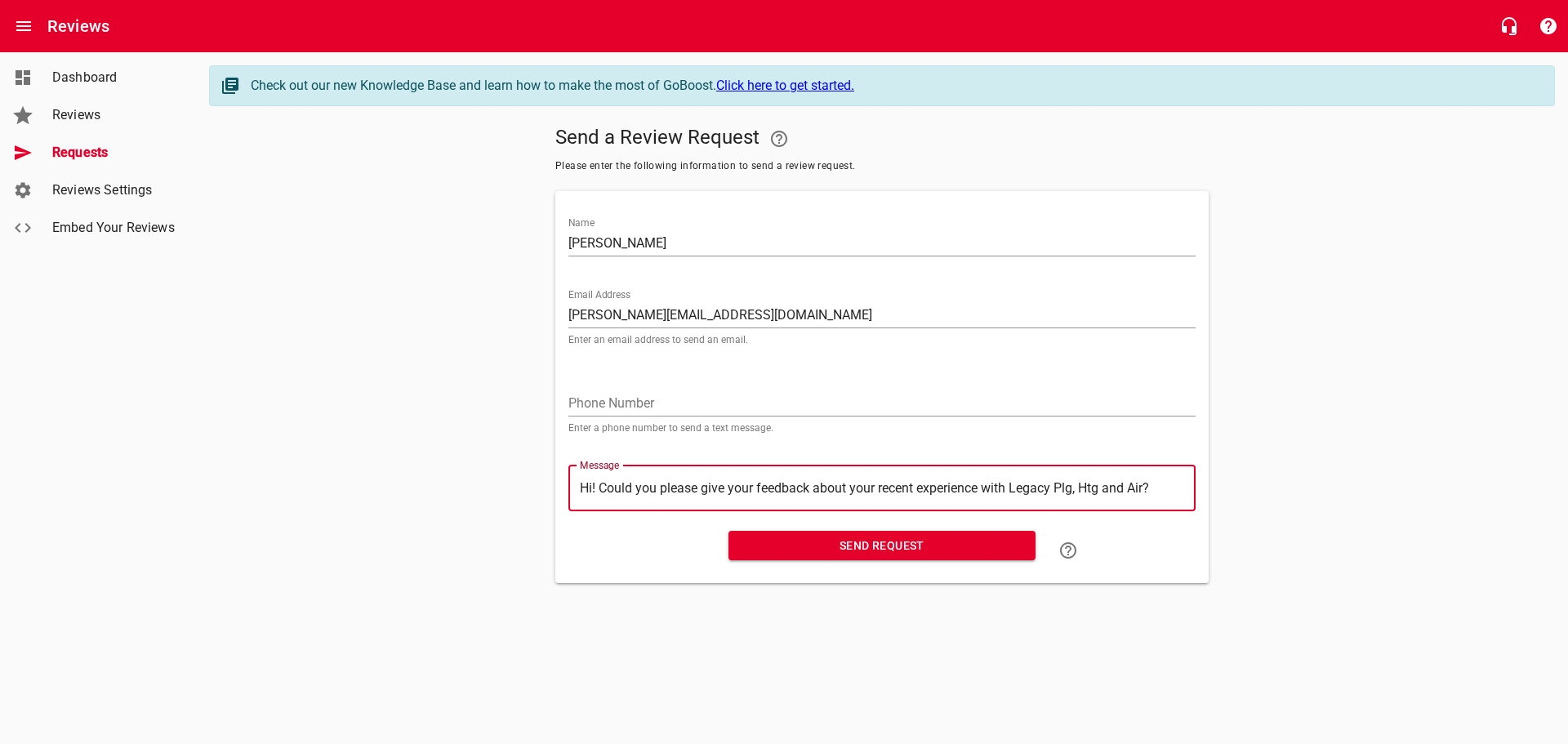
type textarea "Hi! Could you please give your feedback about your recent experience with Legac…"
click at [834, 547] on span "Send Request" at bounding box center [882, 546] width 281 height 21
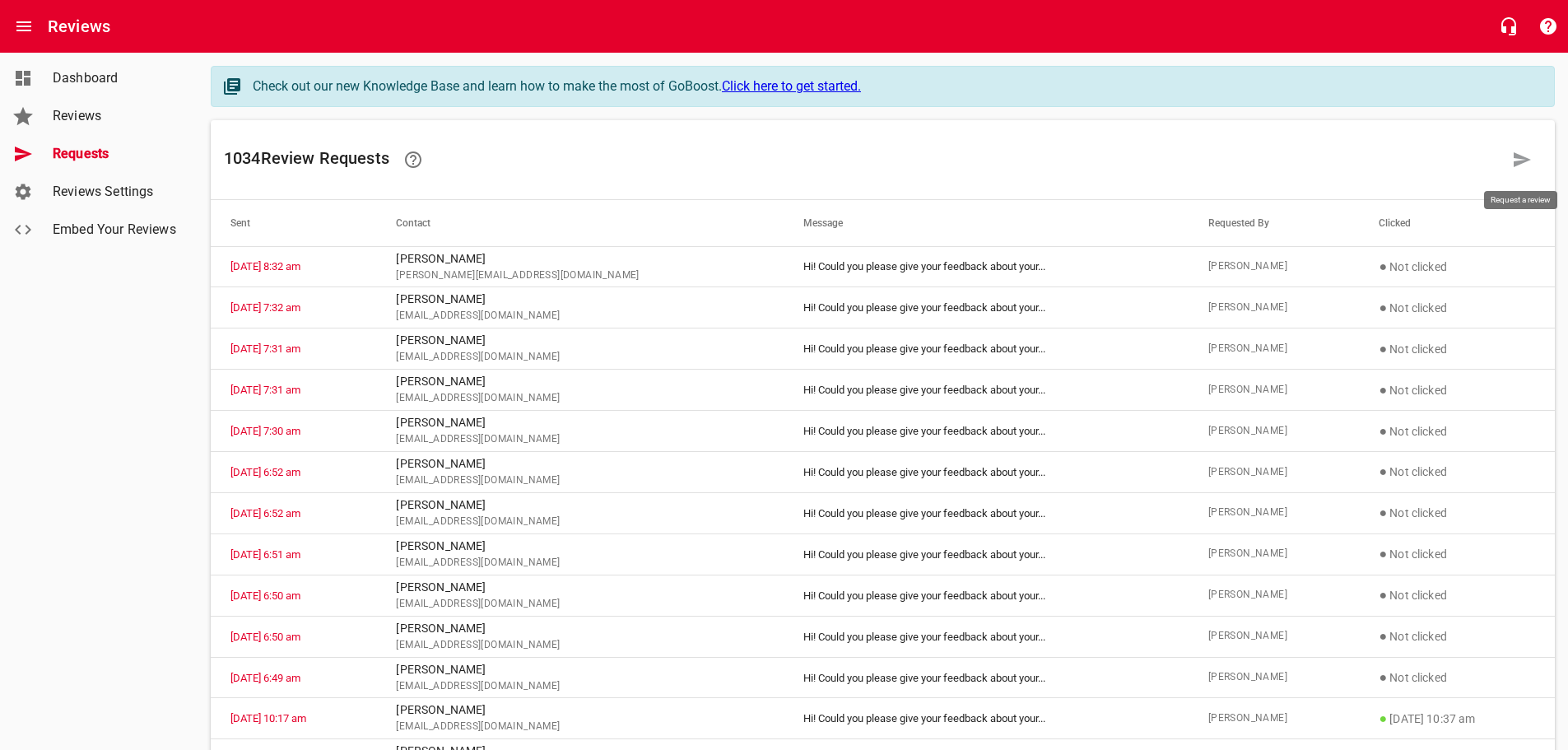
click at [1525, 159] on icon at bounding box center [1522, 159] width 17 height 14
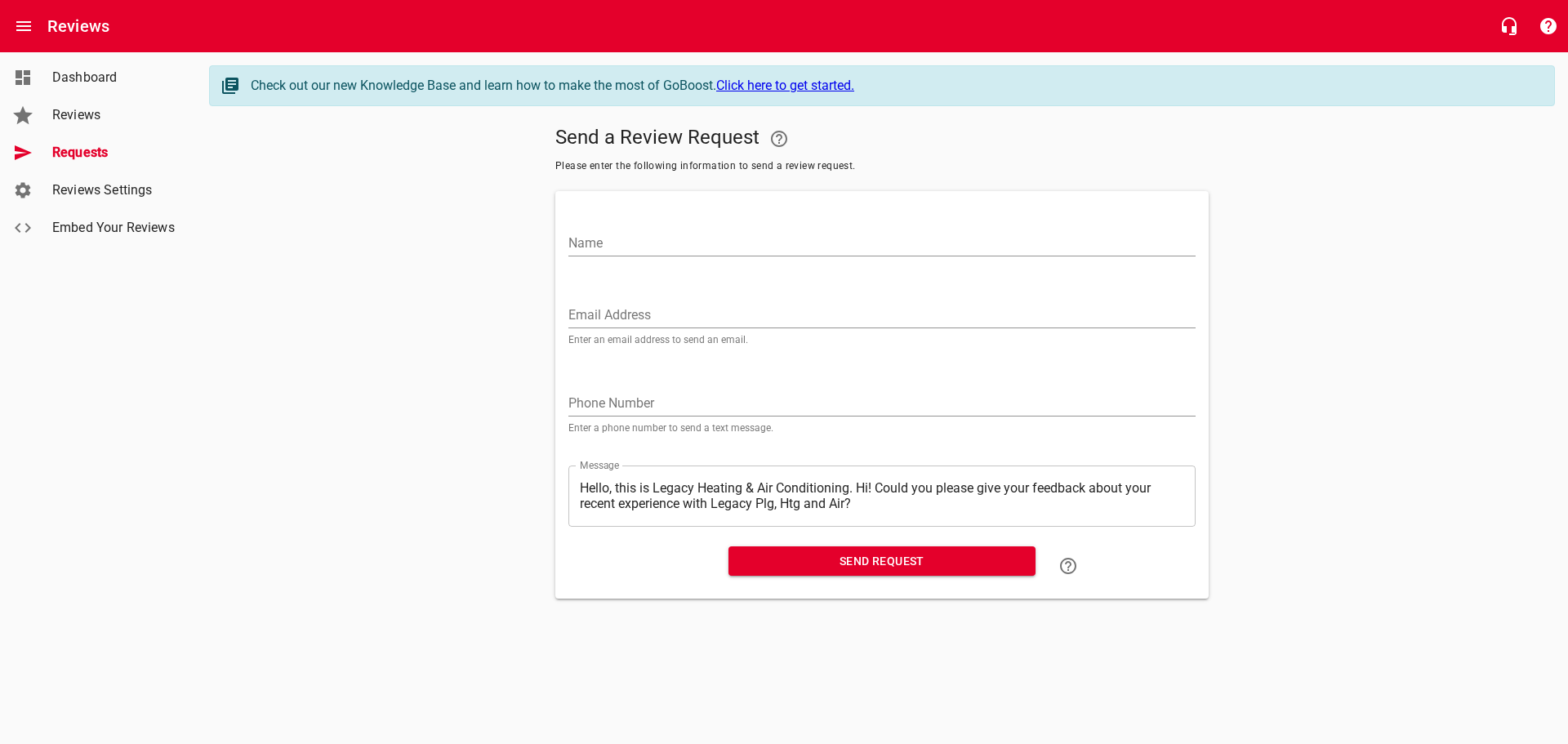
click at [604, 246] on input "Name" at bounding box center [882, 243] width 628 height 26
type input "[PERSON_NAME]"
paste input "[EMAIL_ADDRESS][DOMAIN_NAME]"
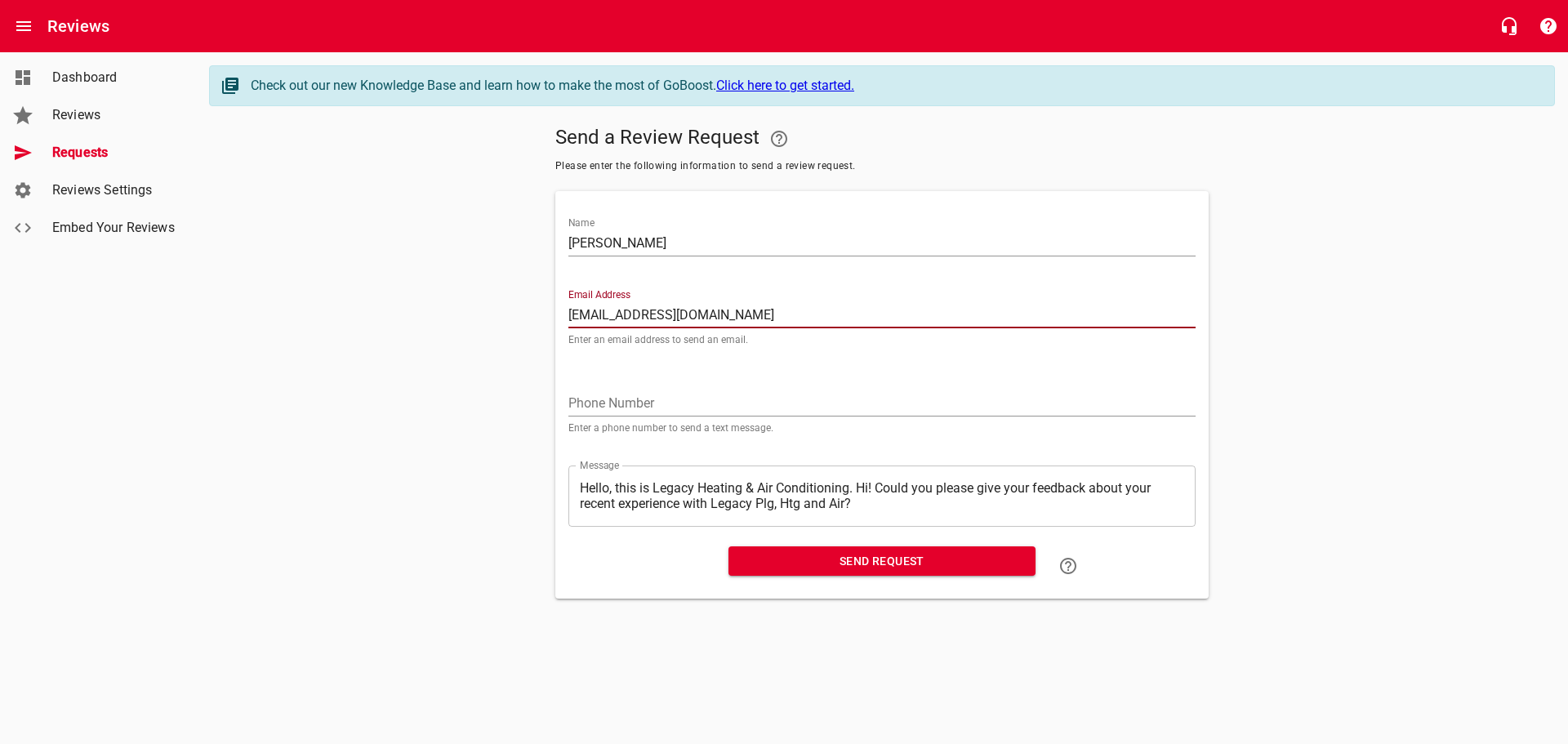
type input "[EMAIL_ADDRESS][DOMAIN_NAME]"
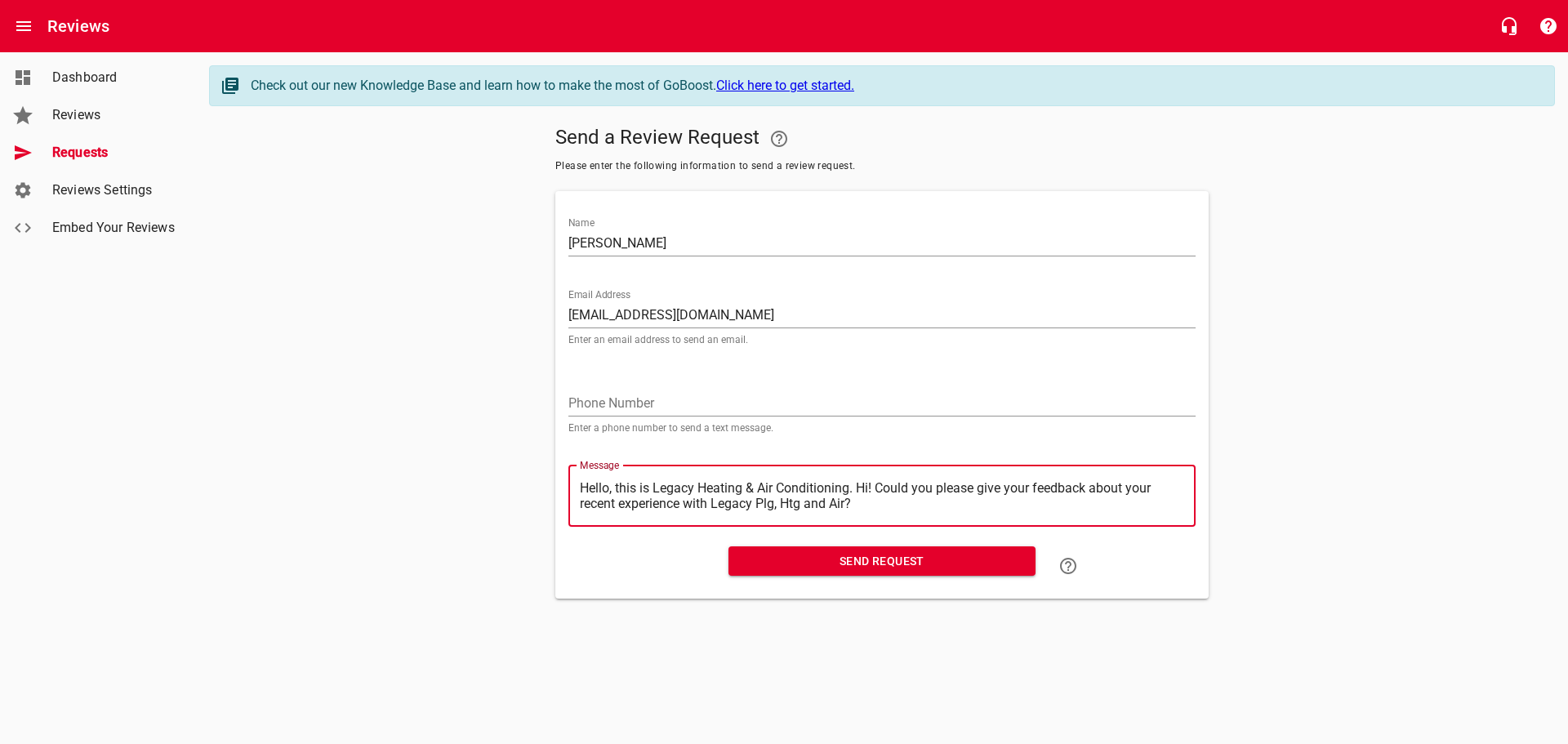
click at [859, 486] on textarea "Hello, this is Legacy Heating & Air Conditioning. Hi! Could you please give you…" at bounding box center [882, 495] width 604 height 31
type textarea "Hello, this is Legacy Heating & Air Conditioning.Hi! Could you please give your…"
type textarea "Hello, this is Legacy Heating & Air ConditioningHi! Could you please give your …"
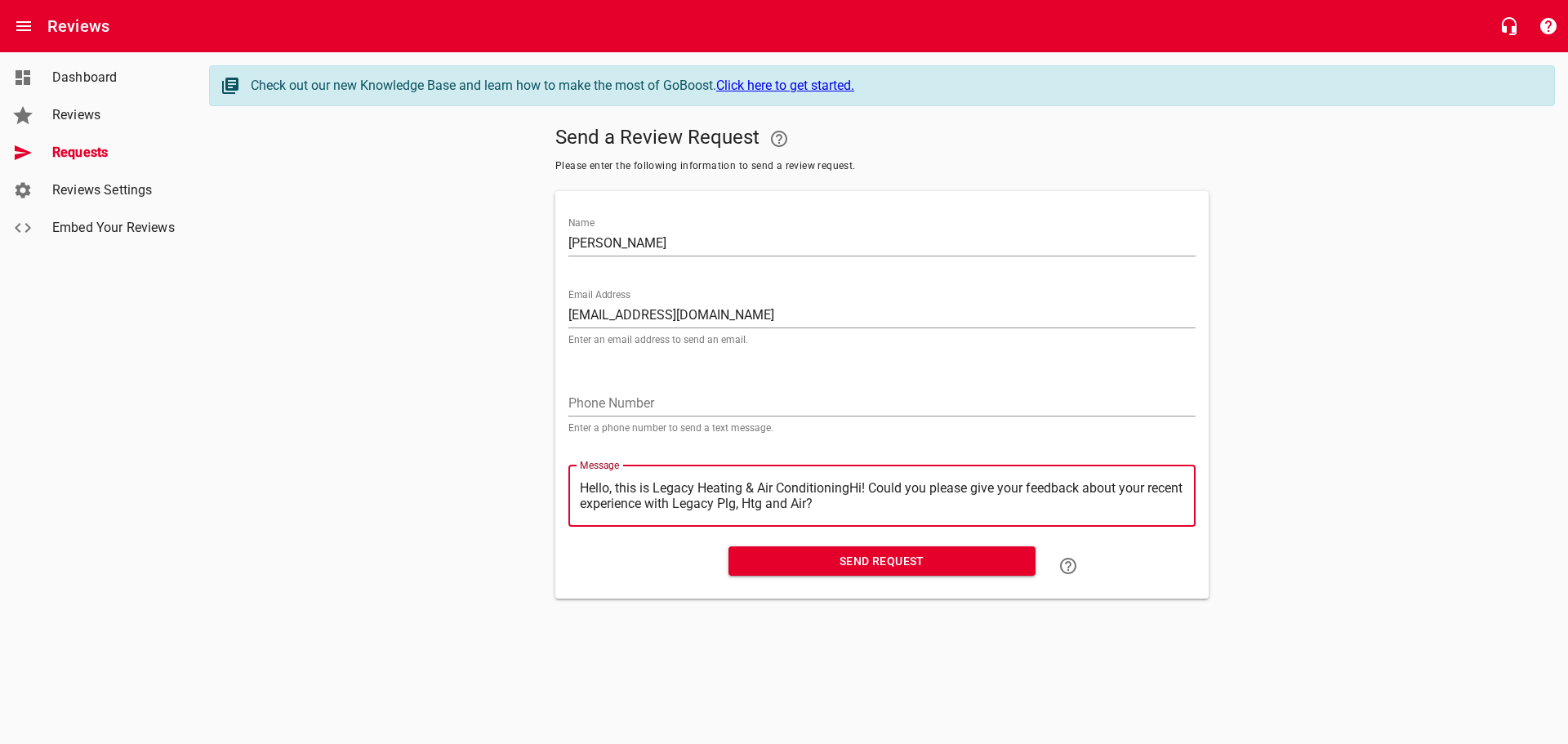
type textarea "Hello, this is Legacy Heating & Air ConditioninHi! Could you please give your f…"
type textarea "Hello, this is Legacy Heating & Air ConditioniHi! Could you please give your fe…"
type textarea "Hello, this is Legacy Heating & Air ConditionHi! Could you please give your fee…"
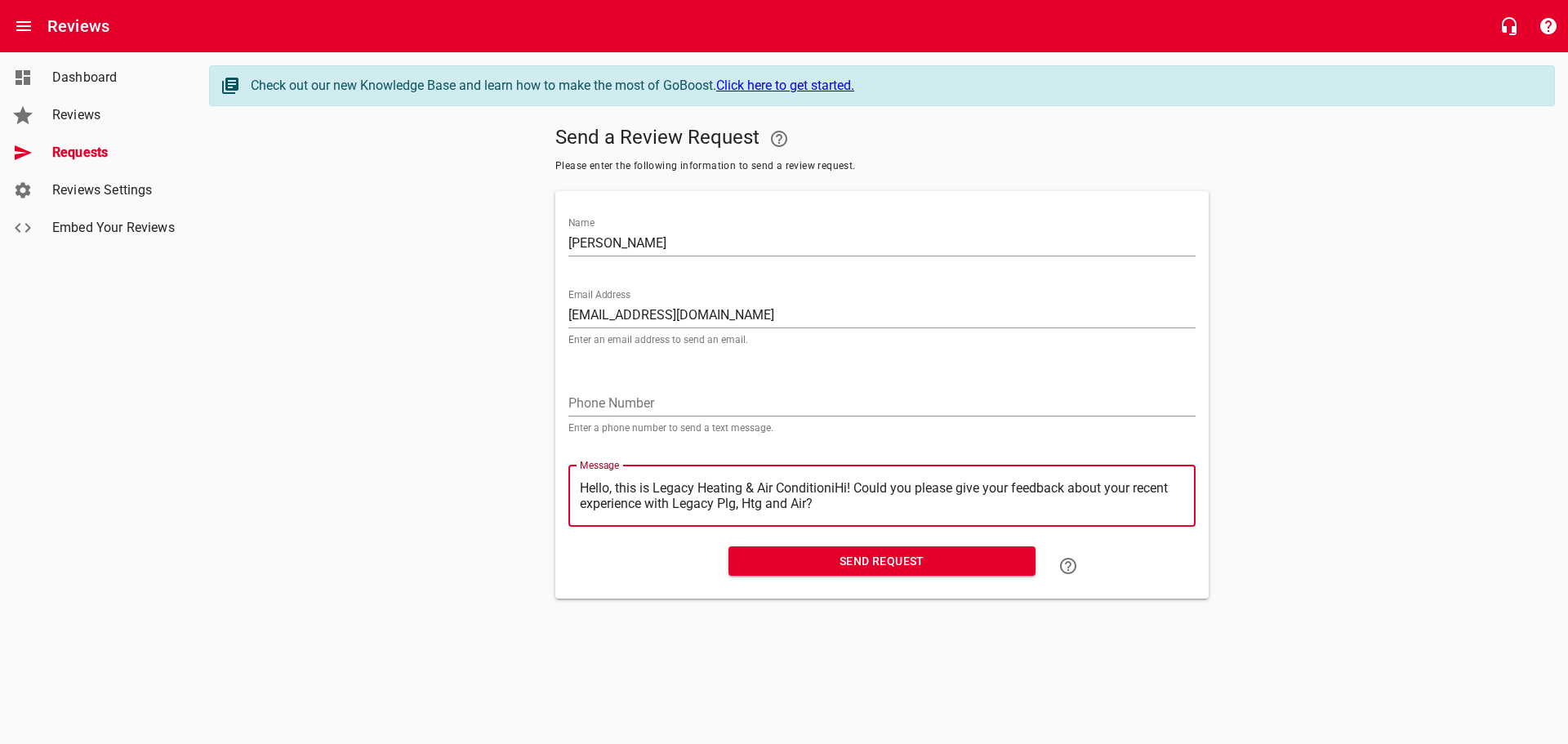
type textarea "Hello, this is Legacy Heating & Air ConditionHi! Could you please give your fee…"
type textarea "Hello, this is Legacy Heating & Air ConditioHi! Could you please give your feed…"
type textarea "Hello, this is Legacy Heating & Air ConditiHi! Could you please give your feedb…"
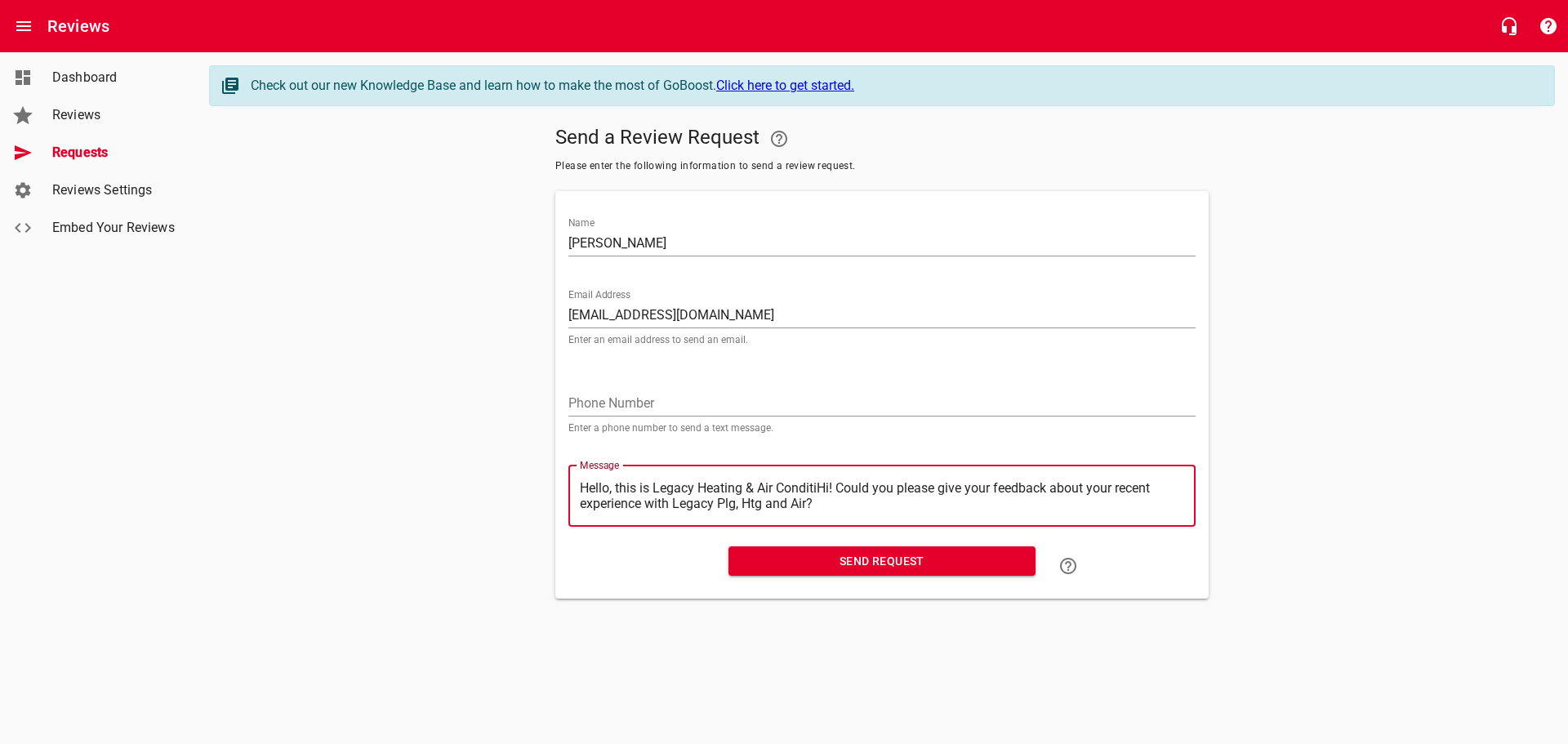
type textarea "Hello, this is Legacy Heating & Air ConditHi! Could you please give your feedba…"
type textarea "Hello, this is Legacy Heating & Air CondiHi! Could you please give your feedbac…"
type textarea "Hello, this is Legacy Heating & Air CondHi! Could you please give your feedback…"
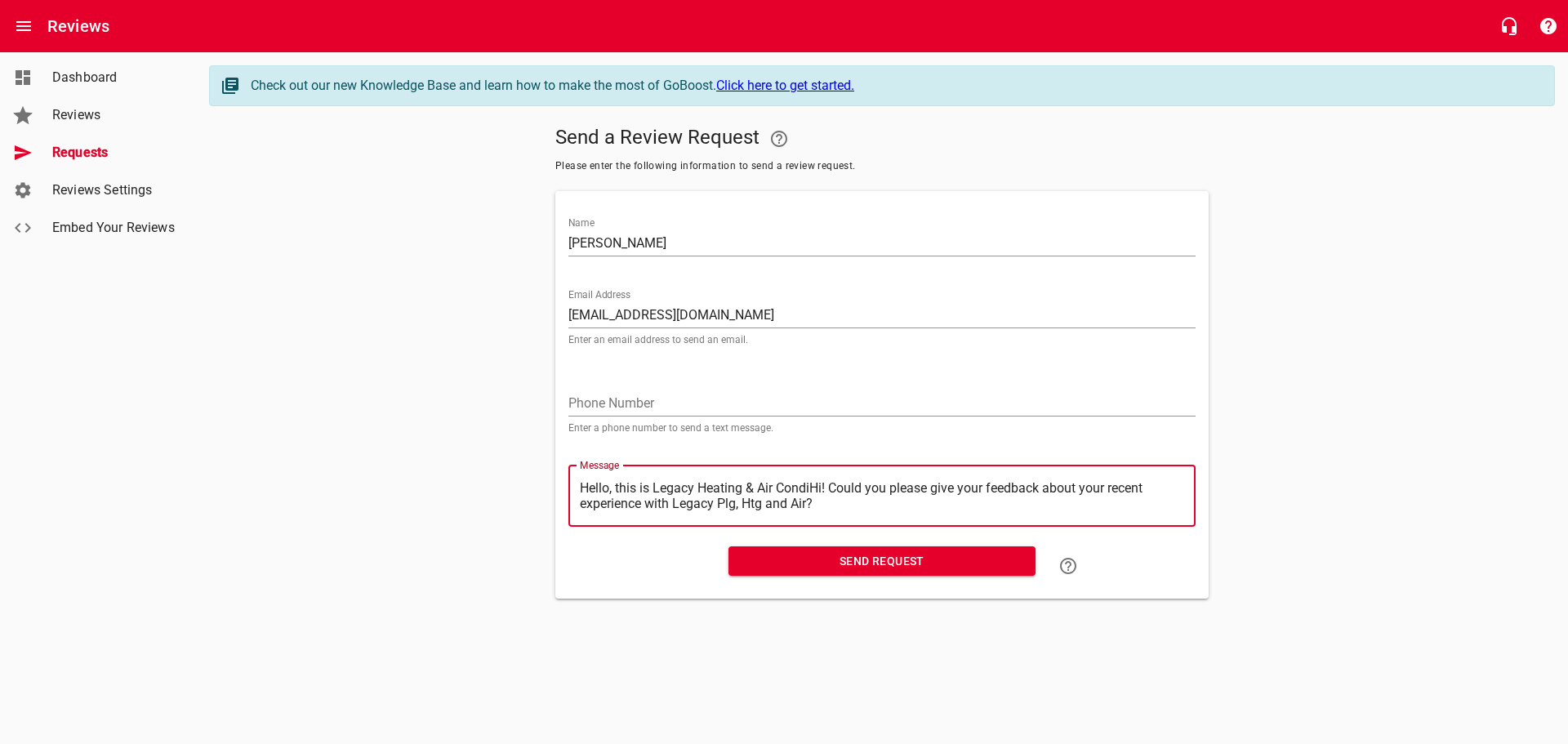
type textarea "Hello, this is Legacy Heating & Air CondHi! Could you please give your feedback…"
type textarea "Hello, this is Legacy Heating & Air ConHi! Could you please give your feedback …"
type textarea "Hello, this is Legacy Heating & Air CoHi! Could you please give your feedback a…"
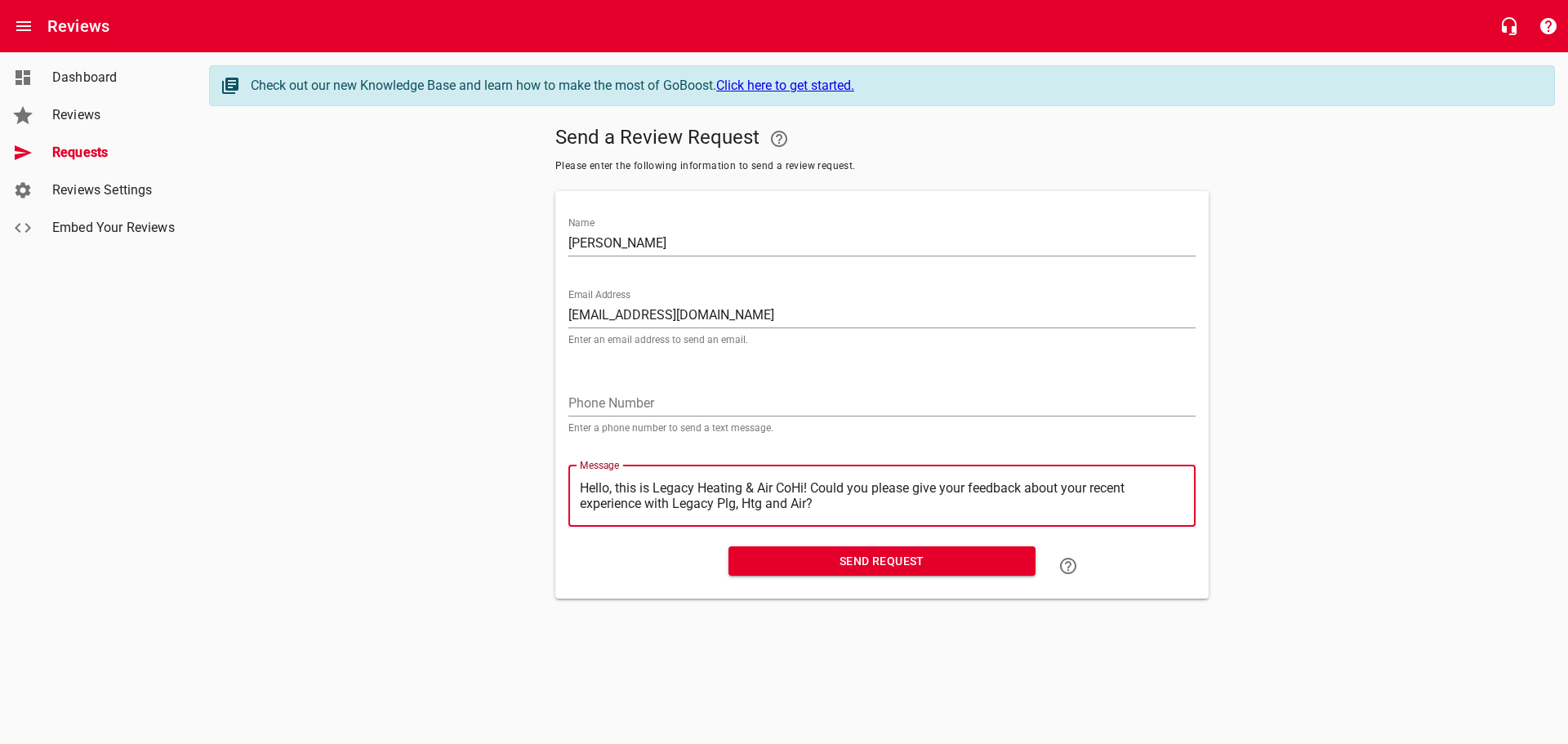
type textarea "Hello, this is Legacy Heating & Air CHi! Could you please give your feedback ab…"
type textarea "Hello, this is Legacy Heating & Air Hi! Could you please give your feedback abo…"
type textarea "Hello, this is Legacy Heating & AirHi! Could you please give your feedback abou…"
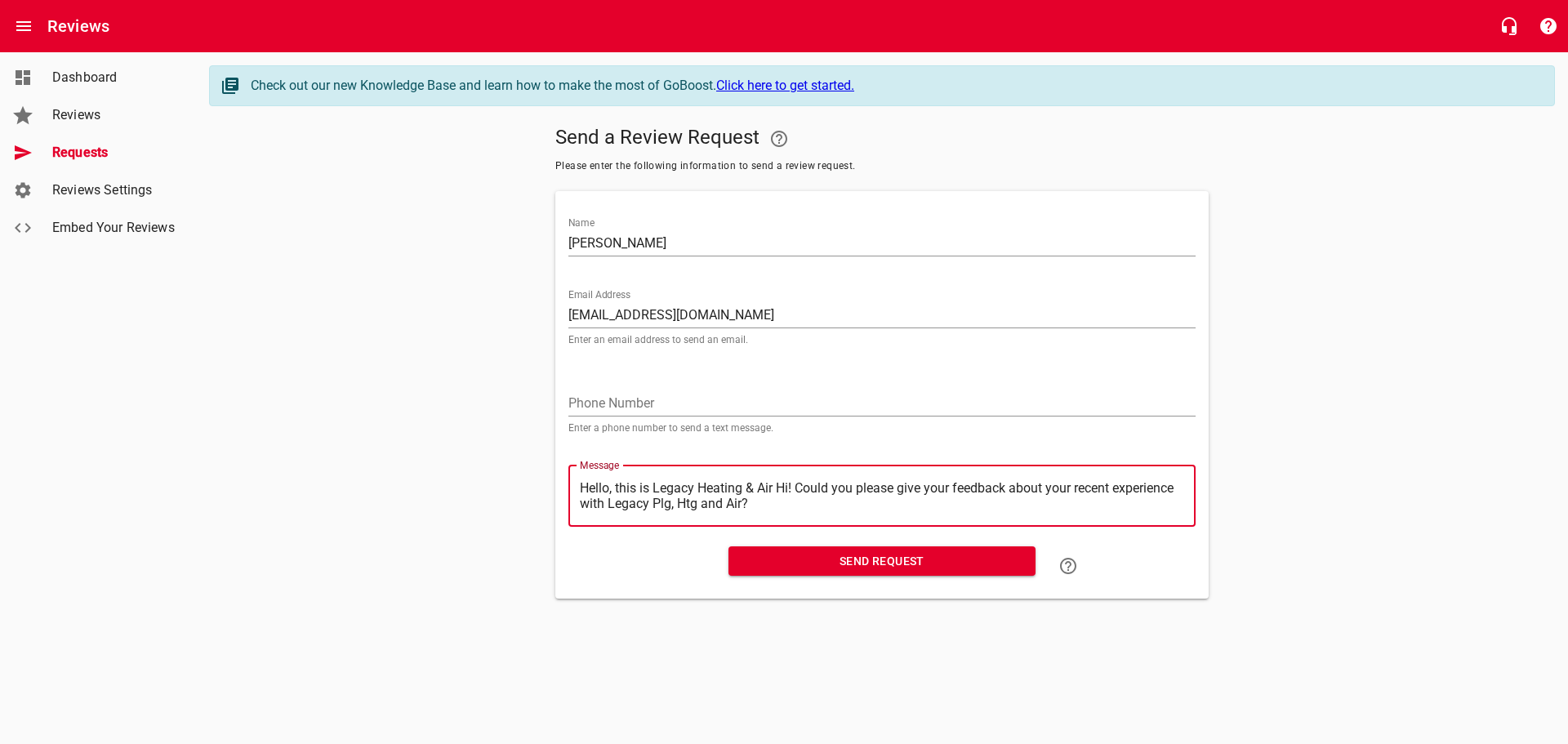
type textarea "Hello, this is Legacy Heating & AirHi! Could you please give your feedback abou…"
type textarea "Hello, this is Legacy Heating & AiHi! Could you please give your feedback about…"
type textarea "Hello, this is Legacy Heating & AHi! Could you please give your feedback about …"
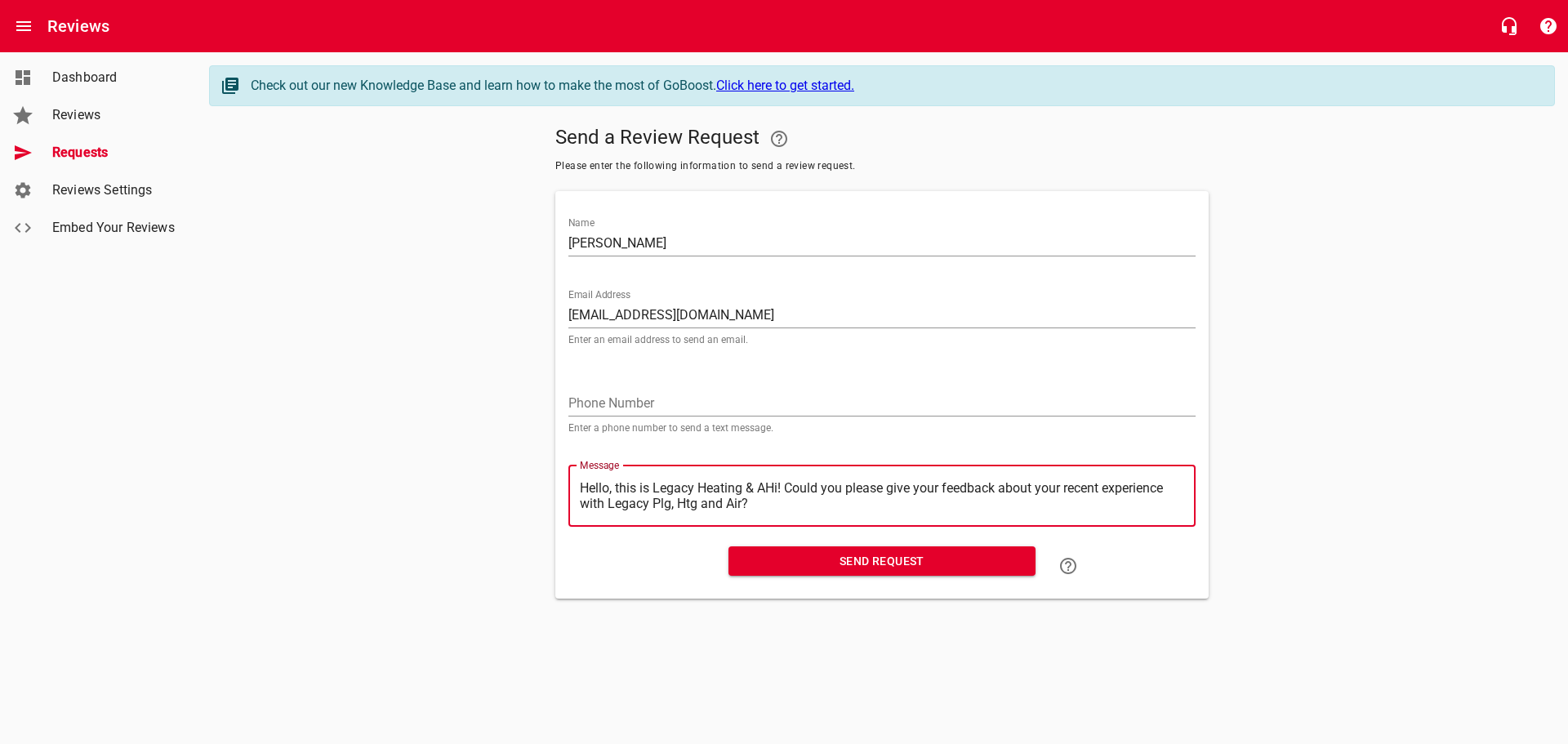
type textarea "Hello, this is Legacy Heating & Hi! Could you please give your feedback about y…"
type textarea "Hello, this is Legacy Heating &Hi! Could you please give your feedback about yo…"
type textarea "Hello, this is Legacy Heating Hi! Could you please give your feedback about you…"
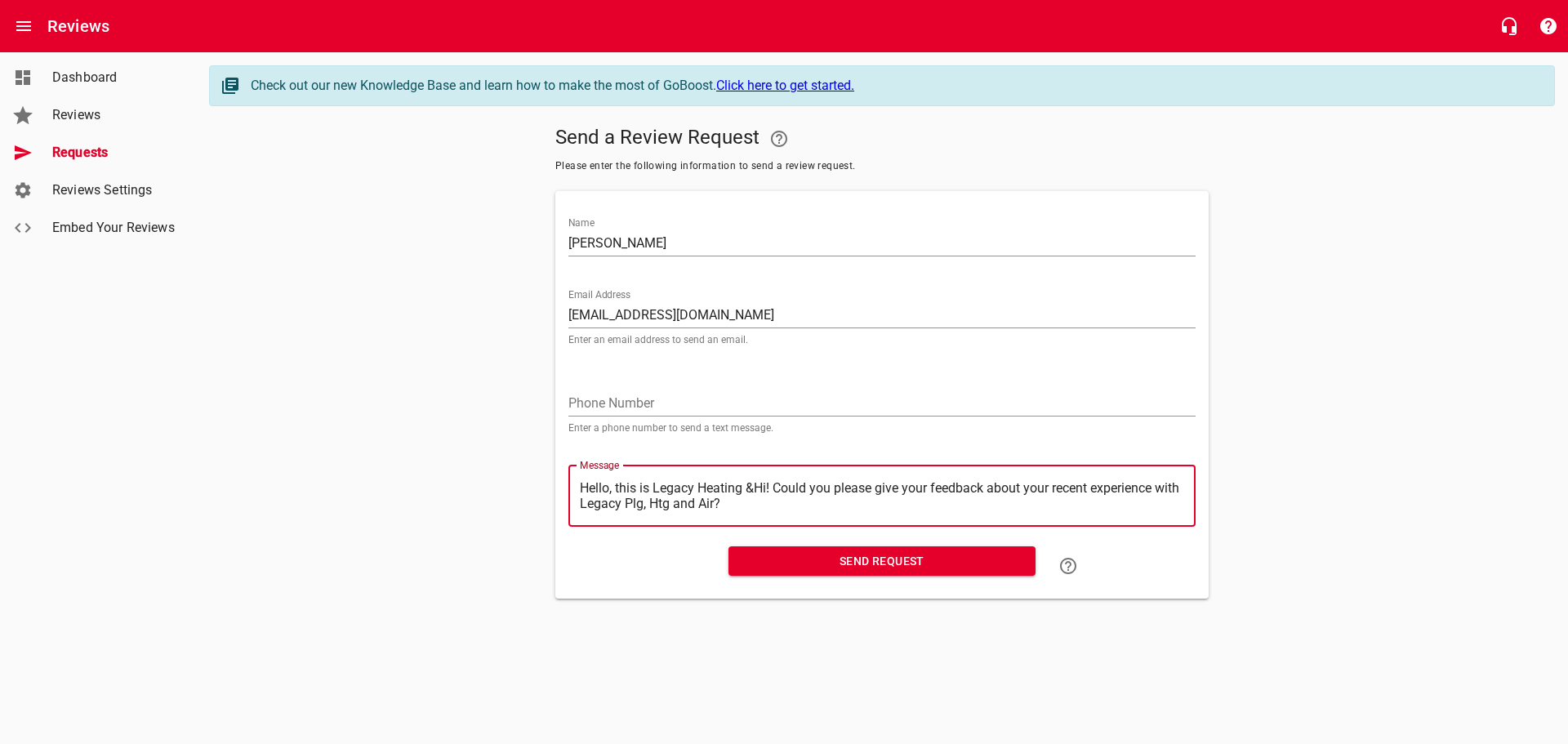
type textarea "Hello, this is Legacy Heating Hi! Could you please give your feedback about you…"
type textarea "Hello, this is Legacy HeatingHi! Could you please give your feedback about your…"
type textarea "Hello, this is Legacy HeatinHi! Could you please give your feedback about your …"
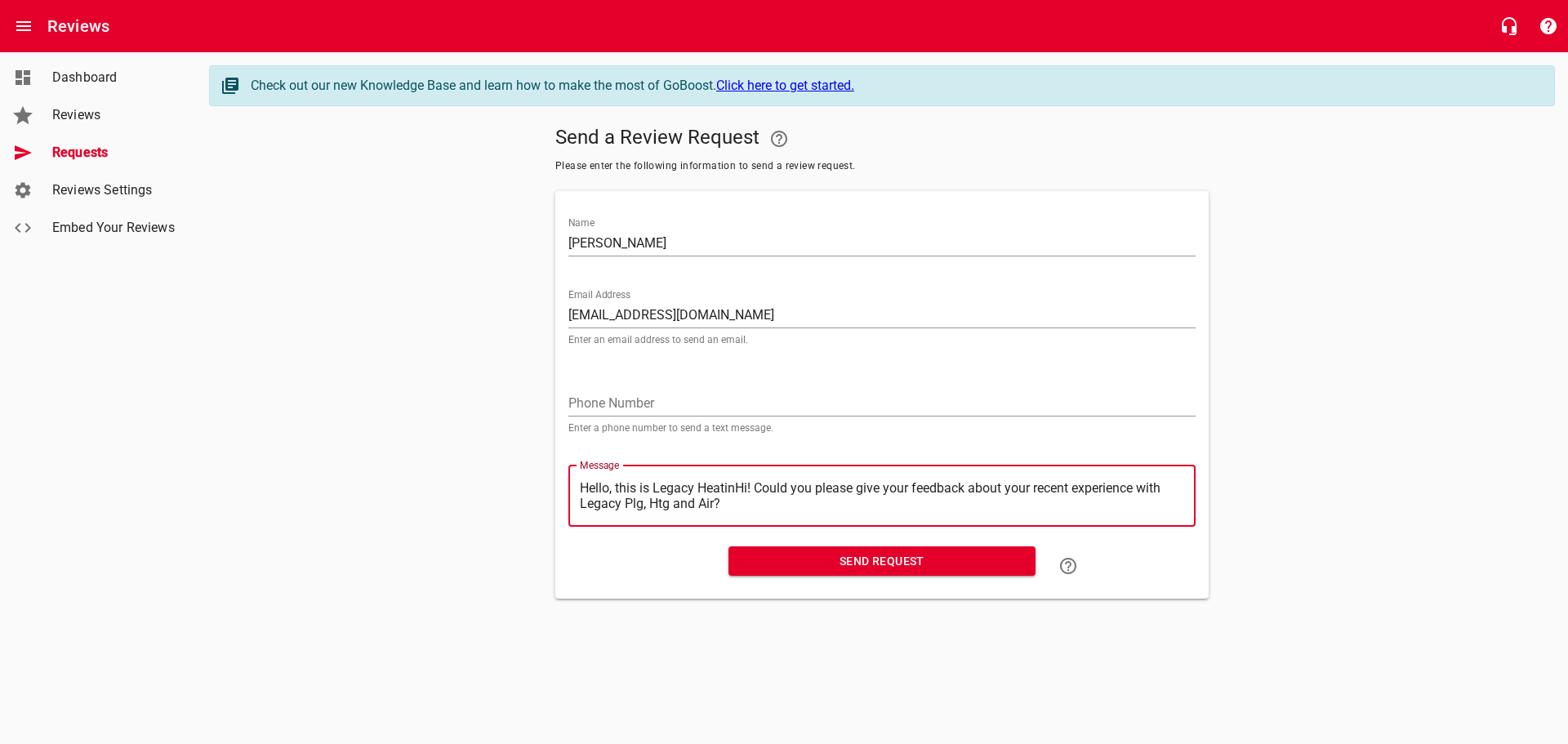
type textarea "Hello, this is Legacy HeatiHi! Could you please give your feedback about your r…"
type textarea "Hello, this is Legacy HeatHi! Could you please give your feedback about your re…"
type textarea "Hello, this is Legacy HeaHi! Could you please give your feedback about your rec…"
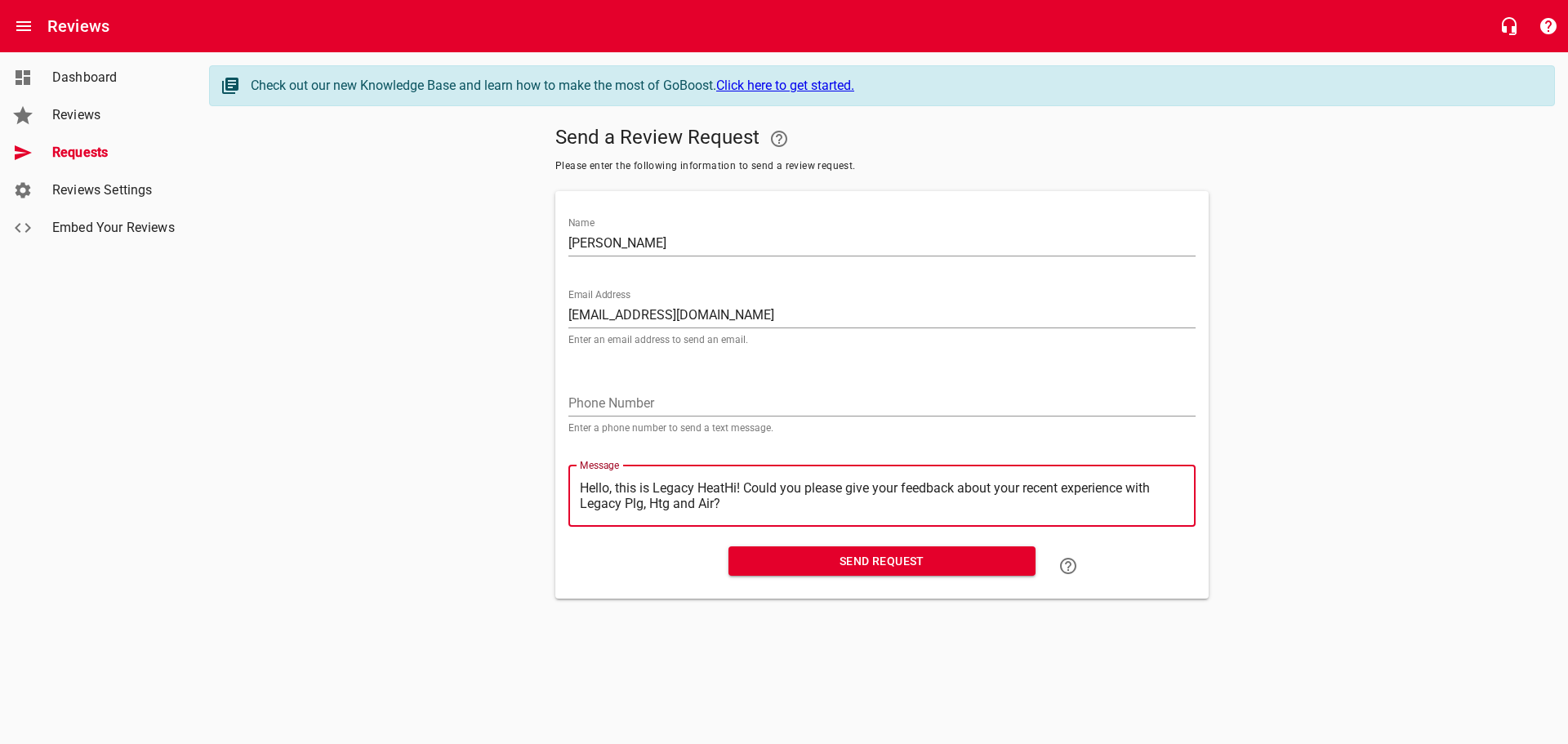
type textarea "Hello, this is Legacy HeaHi! Could you please give your feedback about your rec…"
type textarea "Hello, this is Legacy HeHi! Could you please give your feedback about your rece…"
type textarea "Hello, this is Legacy HHi! Could you please give your feedback about your recen…"
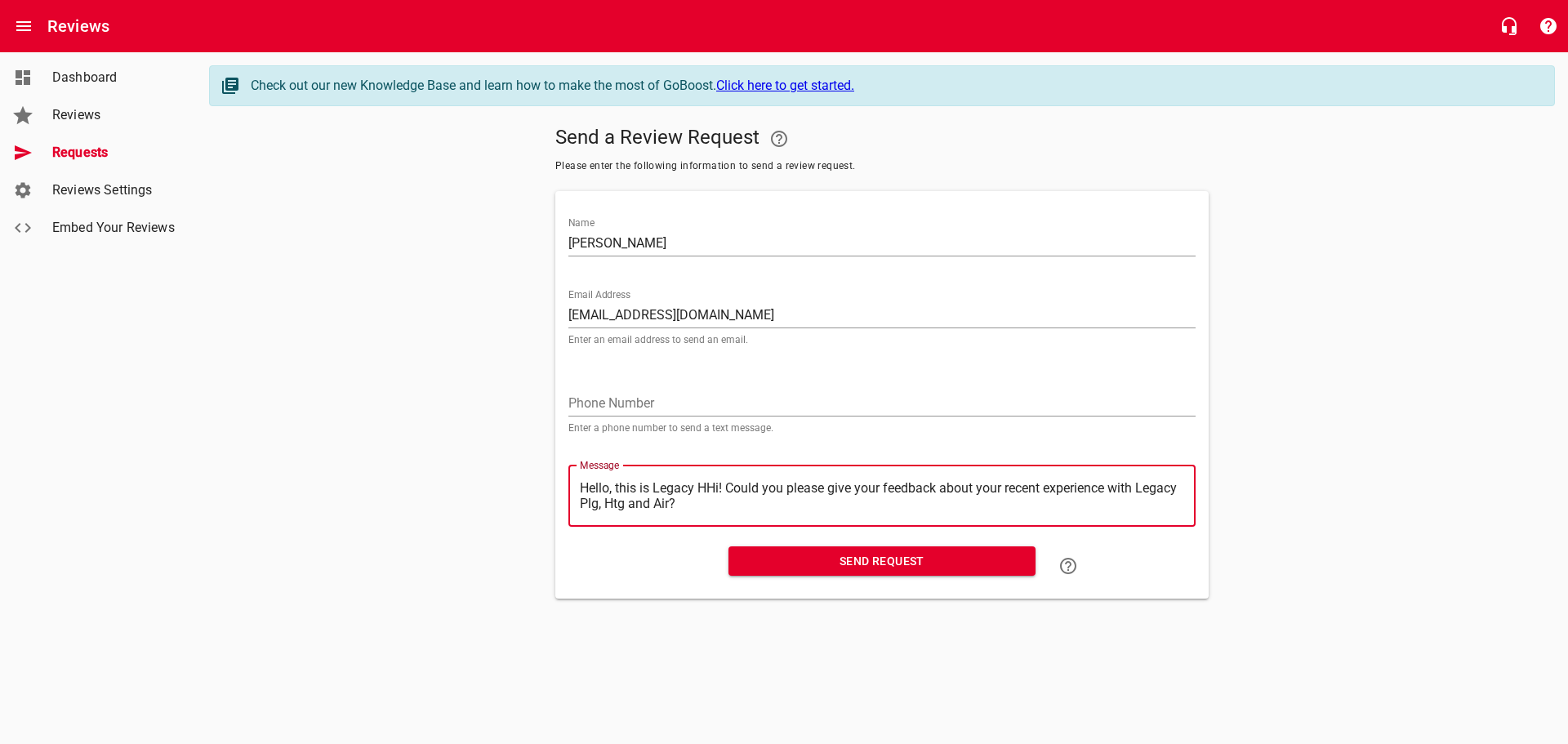
type textarea "Hello, this is Legacy Hi! Could you please give your feedback about your recent…"
type textarea "Hello, this is LegacyHi! Could you please give your feedback about your recent …"
type textarea "Hello, this is LegacHi! Could you please give your feedback about your recent e…"
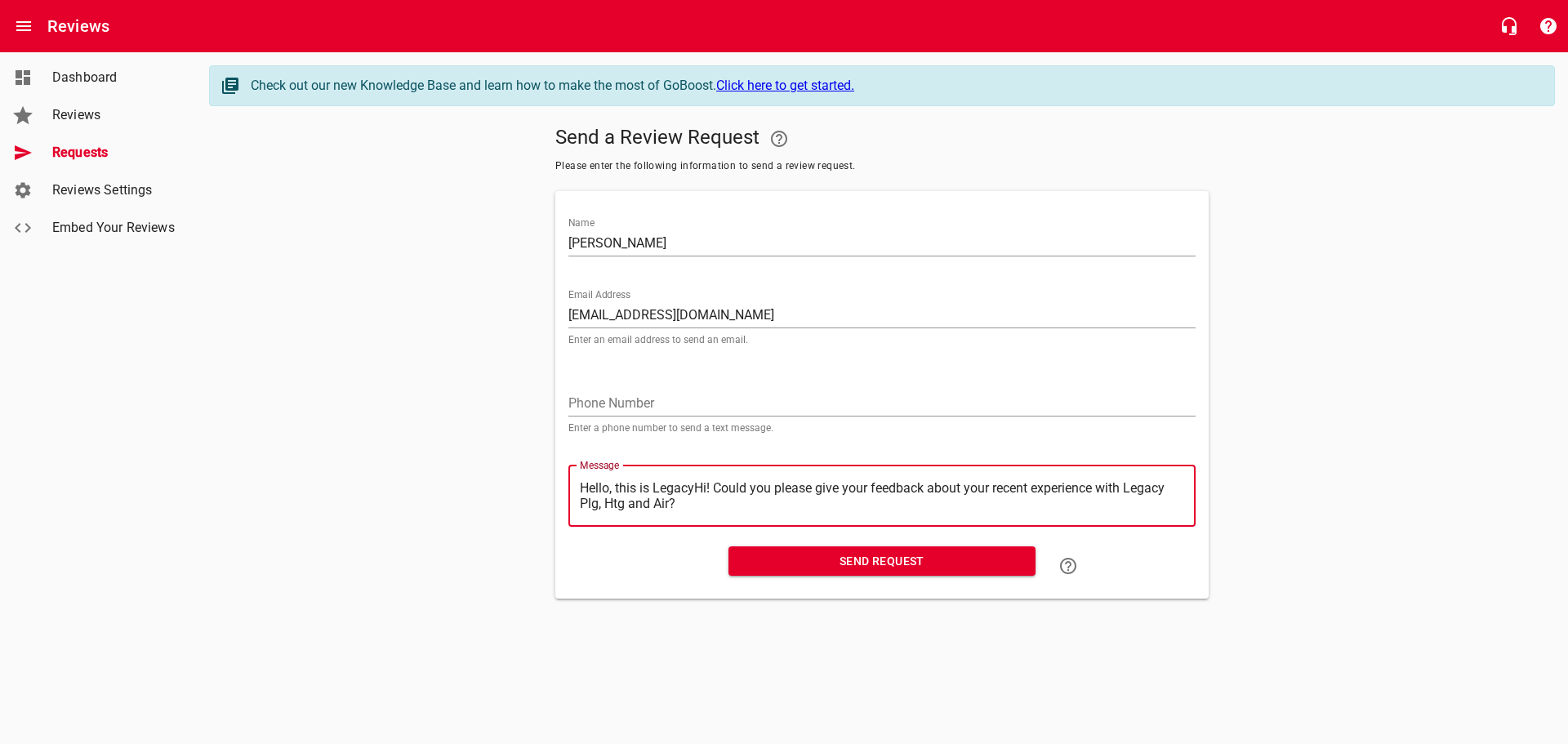
type textarea "Hello, this is LegacHi! Could you please give your feedback about your recent e…"
type textarea "Hello, this is LegaHi! Could you please give your feedback about your recent ex…"
type textarea "Hello, this is LegHi! Could you please give your feedback about your recent exp…"
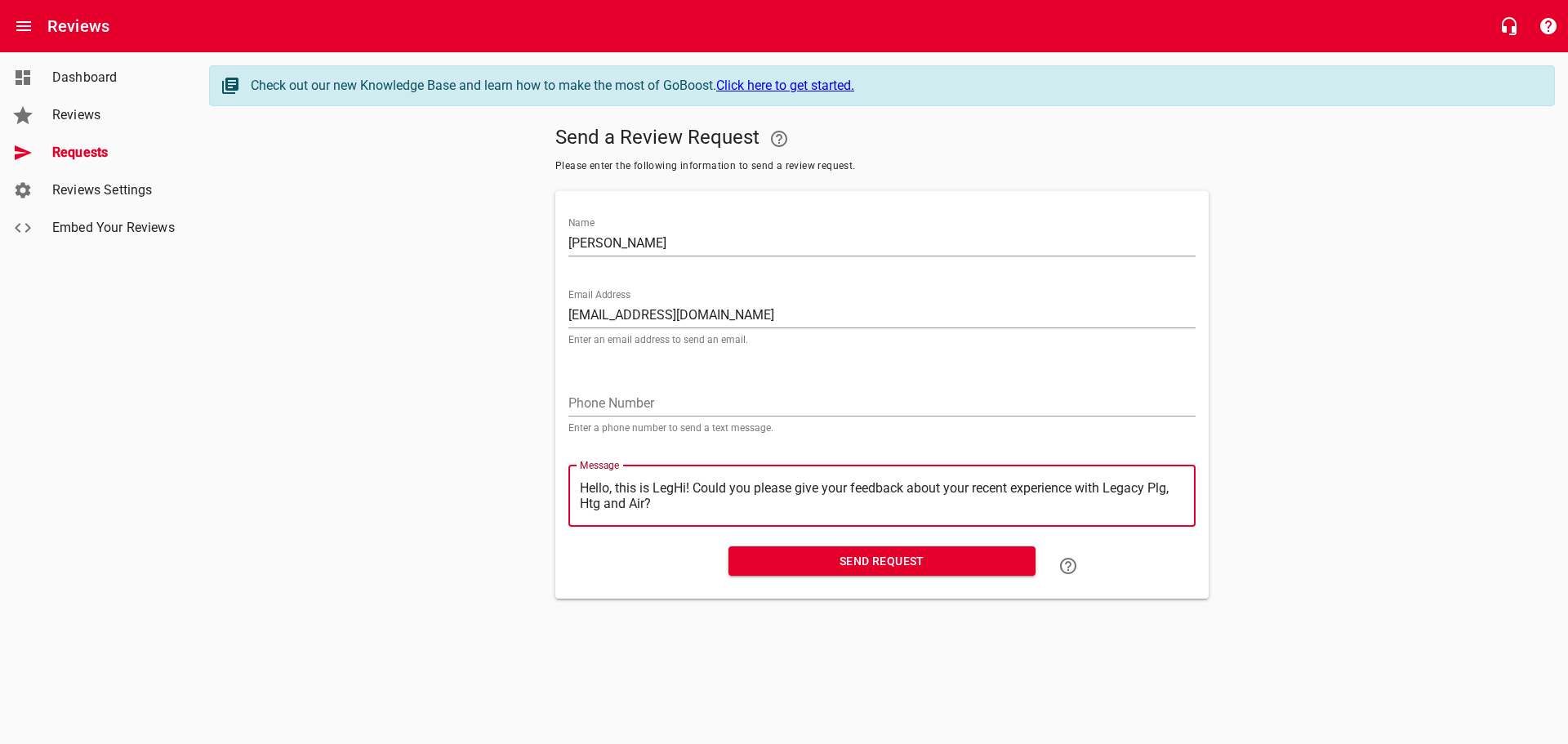
type textarea "Hello, this is LeHi! Could you please give your feedback about your recent expe…"
type textarea "Hello, this is LHi! Could you please give your feedback about your recent exper…"
type textarea "Hello, this is Hi! Could you please give your feedback about your recent experi…"
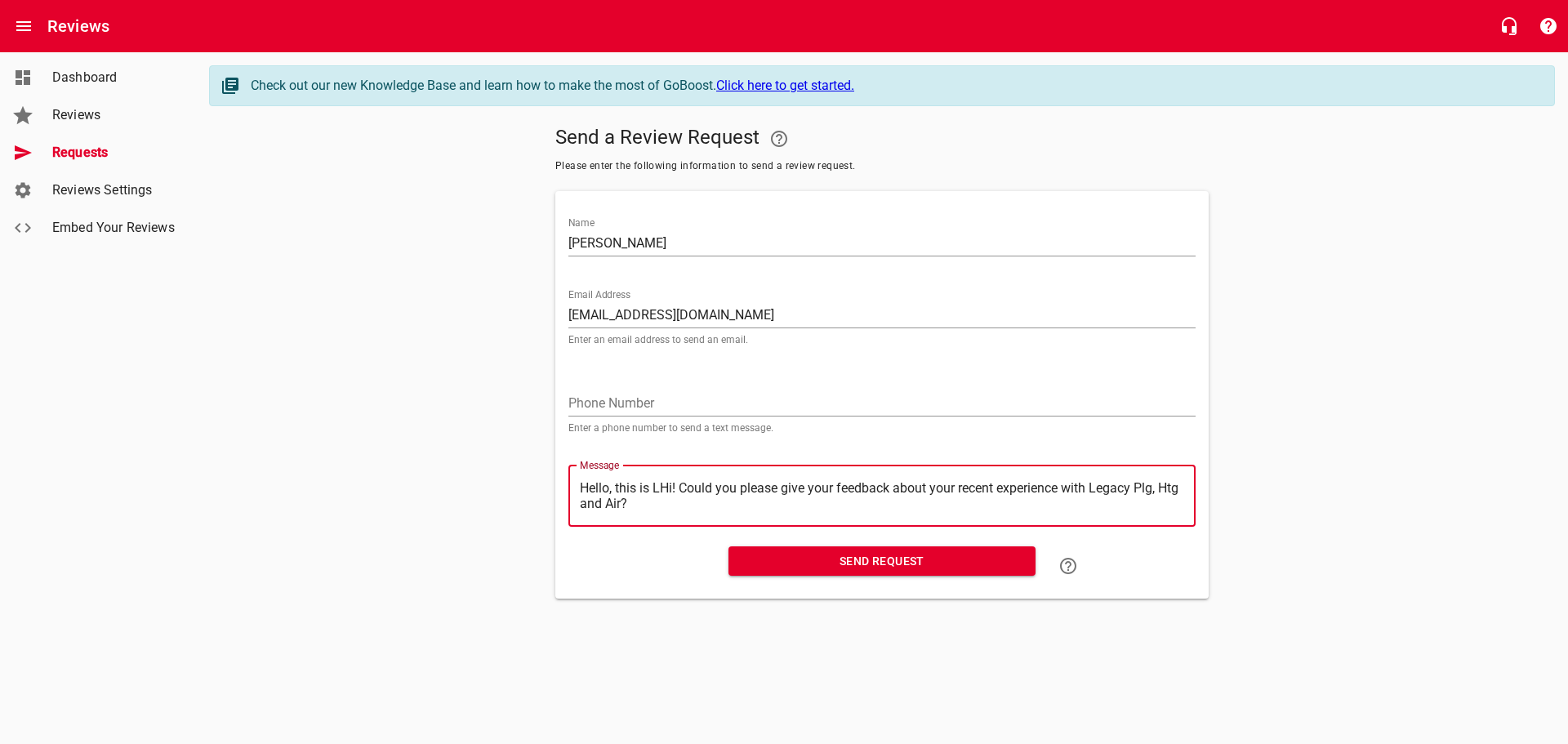
type textarea "Hello, this is Hi! Could you please give your feedback about your recent experi…"
type textarea "Hello, this isHi! Could you please give your feedback about your recent experie…"
type textarea "Hello, this iHi! Could you please give your feedback about your recent experien…"
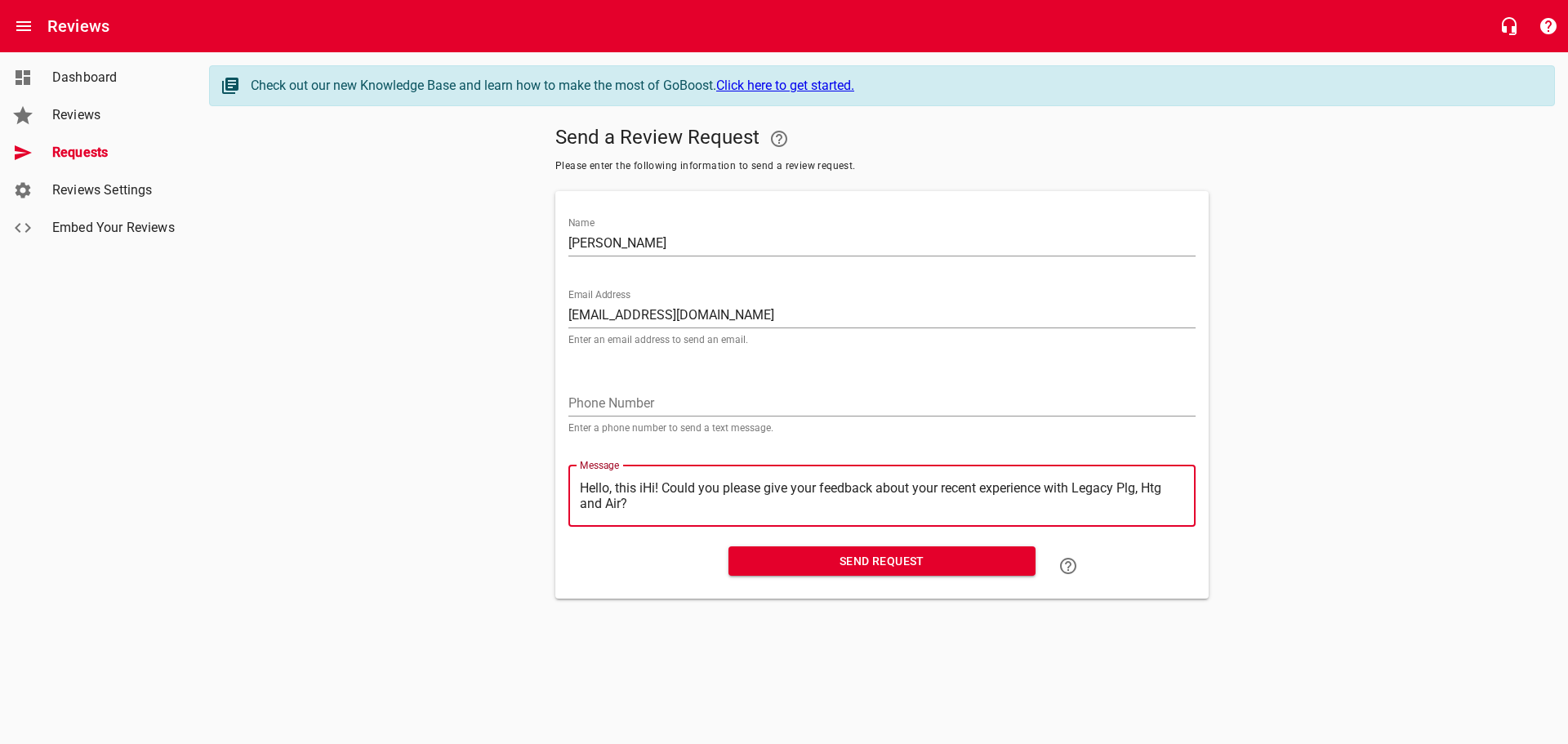
type textarea "Hello, this Hi! Could you please give your feedback about your recent experienc…"
type textarea "Hello, thisHi! Could you please give your feedback about your recent experience…"
type textarea "Hello, thiHi! Could you please give your feedback about your recent experience …"
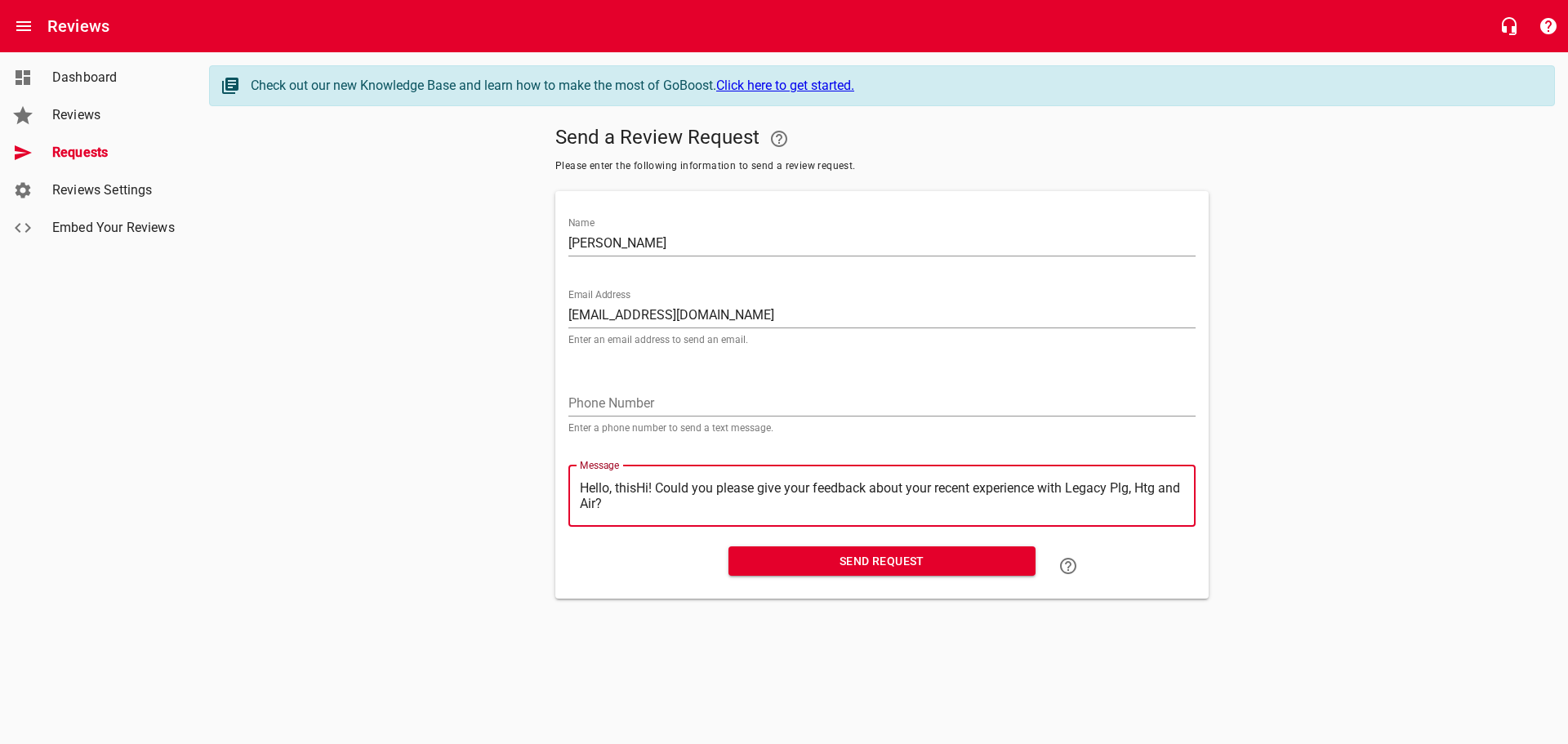
type textarea "Hello, thiHi! Could you please give your feedback about your recent experience …"
type textarea "Hello, thHi! Could you please give your feedback about your recent experience w…"
type textarea "Hello, tHi! Could you please give your feedback about your recent experience wi…"
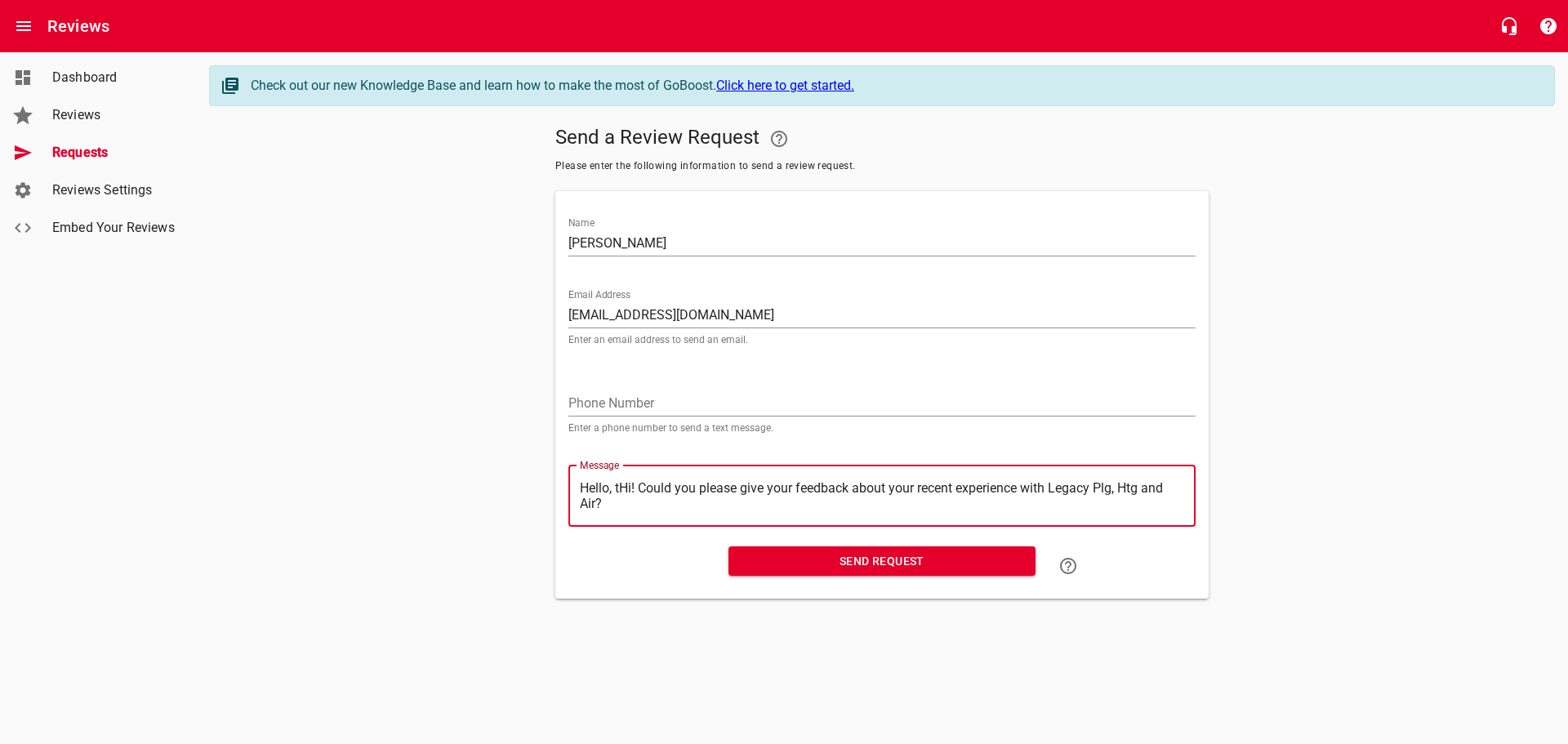
type textarea "Hello, Hi! Could you please give your feedback about your recent experience wit…"
type textarea "Hello,Hi! Could you please give your feedback about your recent experience with…"
type textarea "HelloHi! Could you please give your feedback about your recent experience with …"
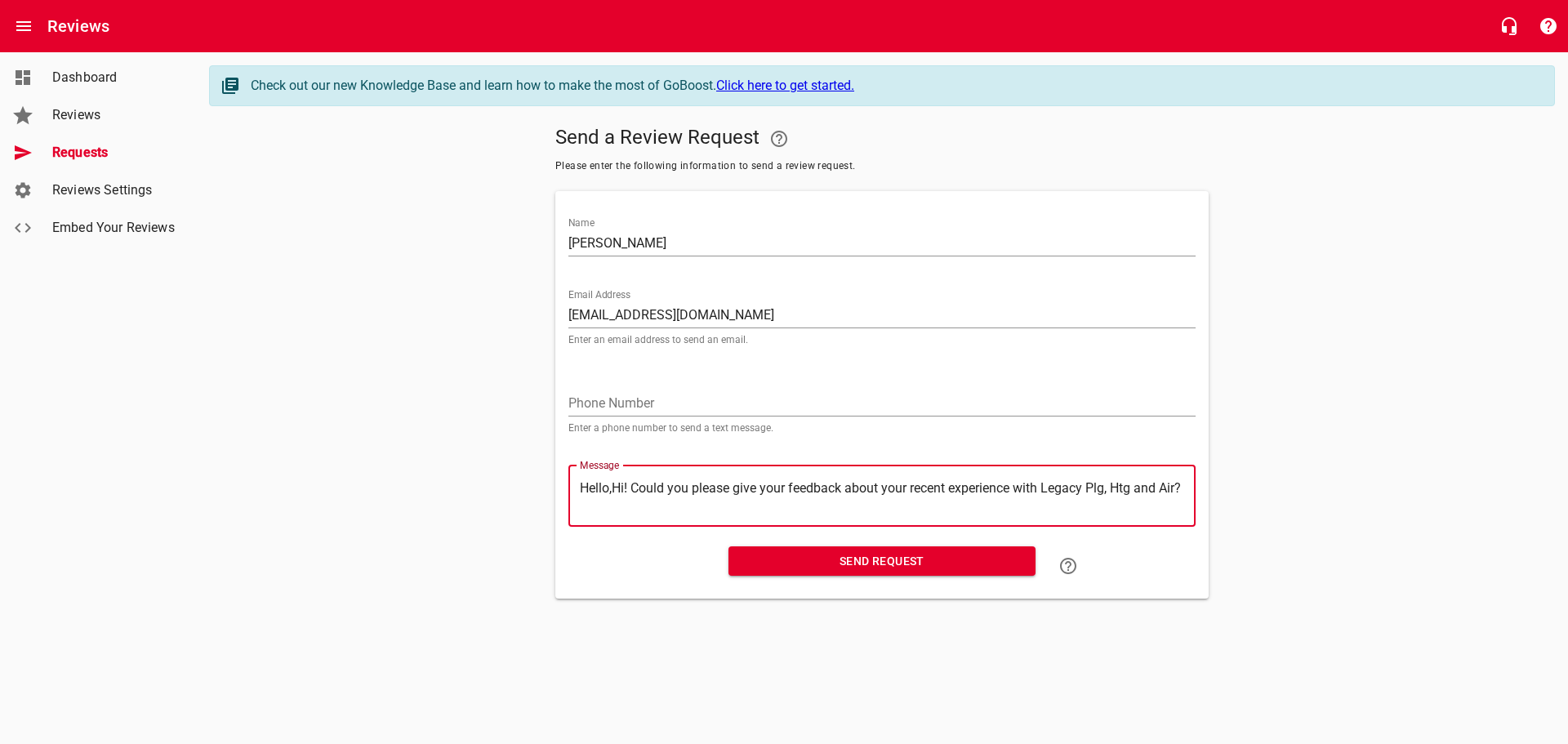
type textarea "HelloHi! Could you please give your feedback about your recent experience with …"
type textarea "HellHi! Could you please give your feedback about your recent experience with L…"
type textarea "HelHi! Could you please give your feedback about your recent experience with Le…"
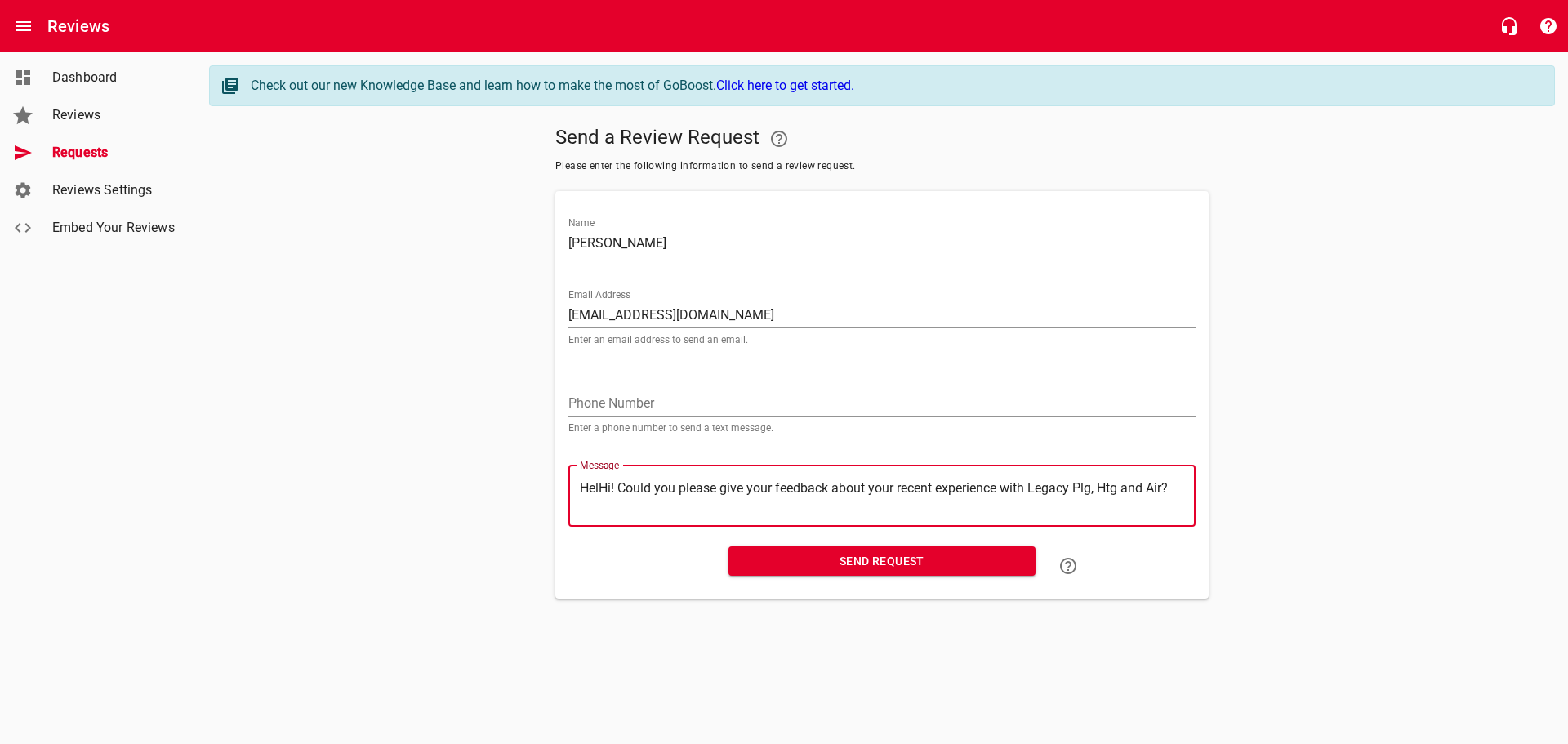
type textarea "HeHi! Could you please give your feedback about your recent experience with Leg…"
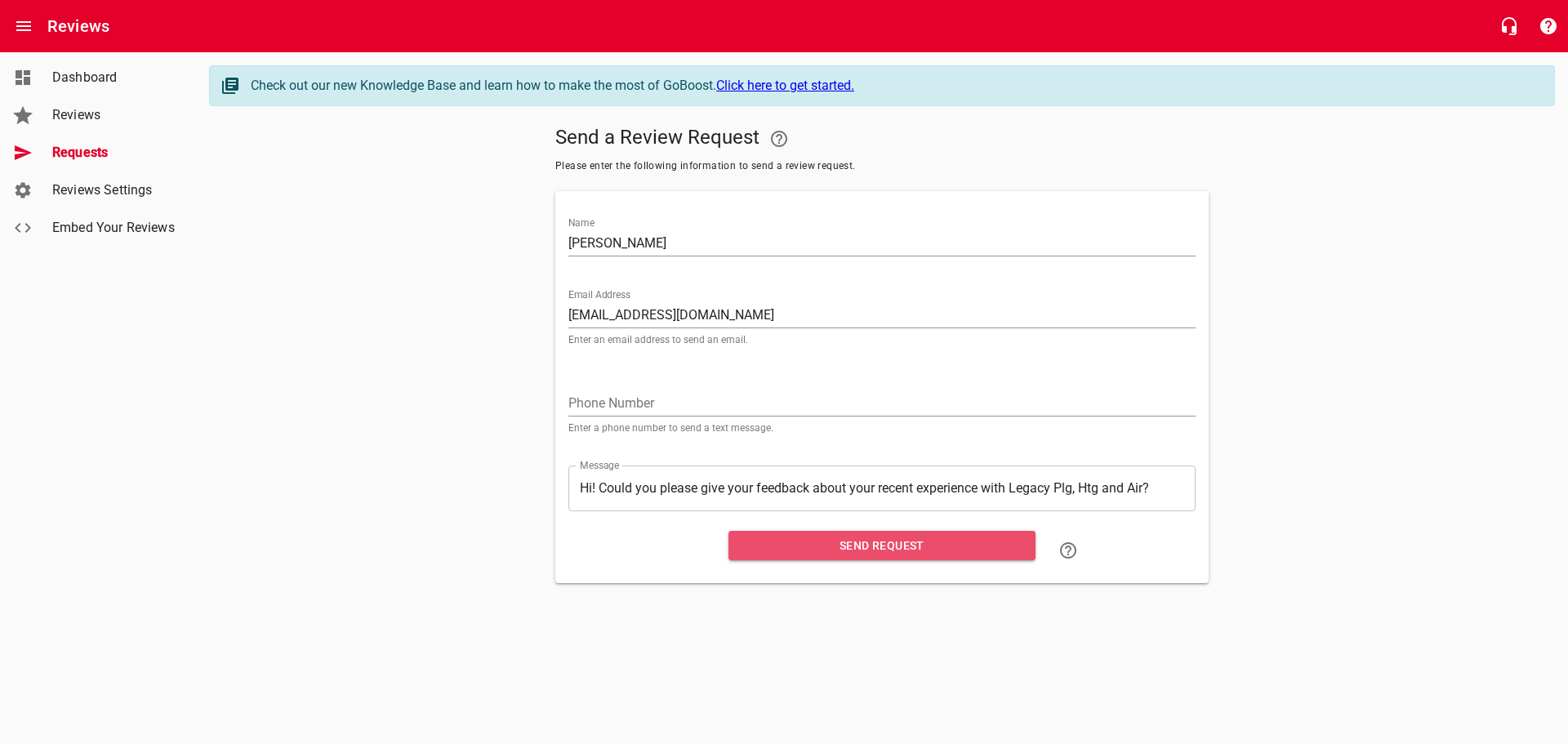
click at [816, 547] on span "Send Request" at bounding box center [882, 546] width 281 height 21
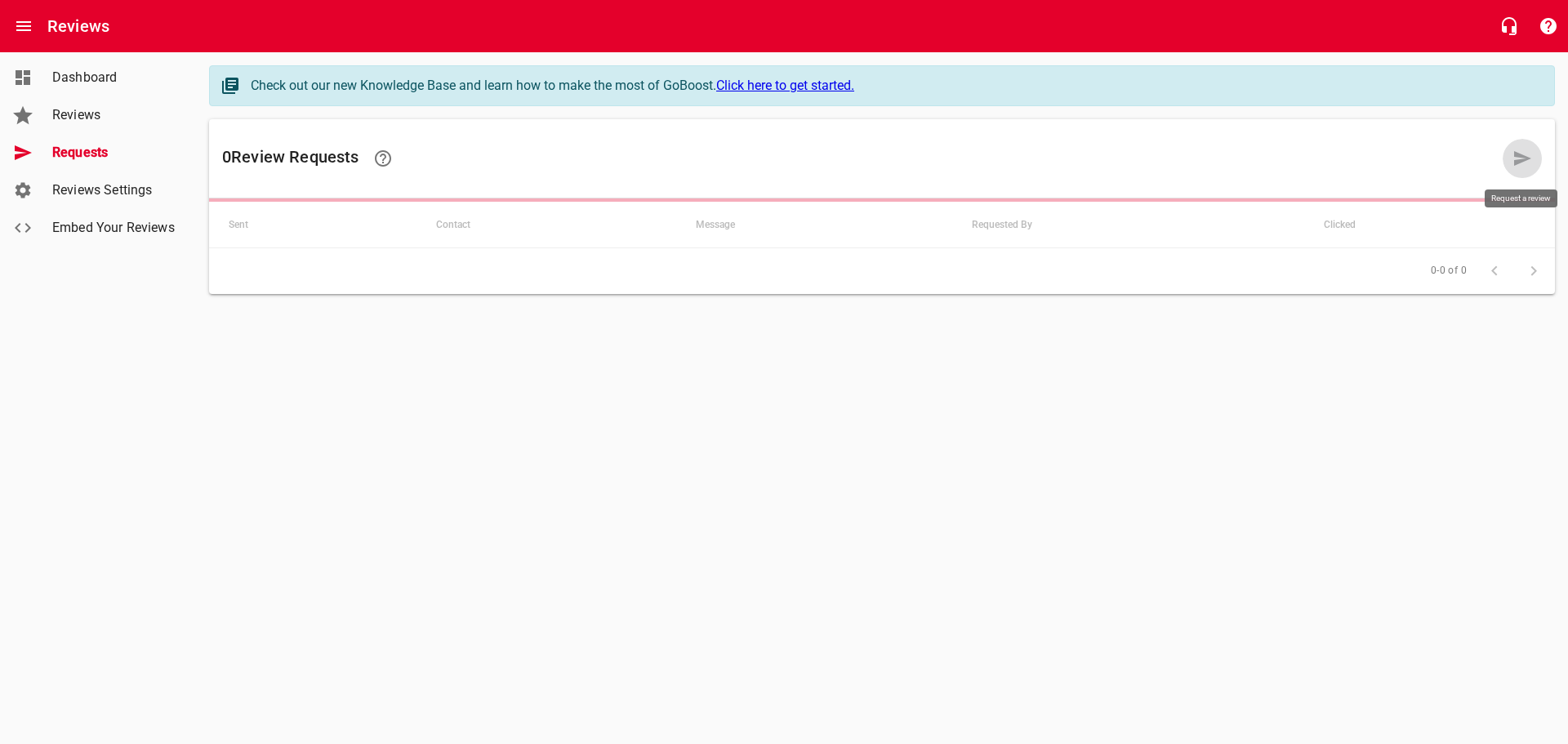
click at [1517, 152] on icon at bounding box center [1523, 159] width 20 height 20
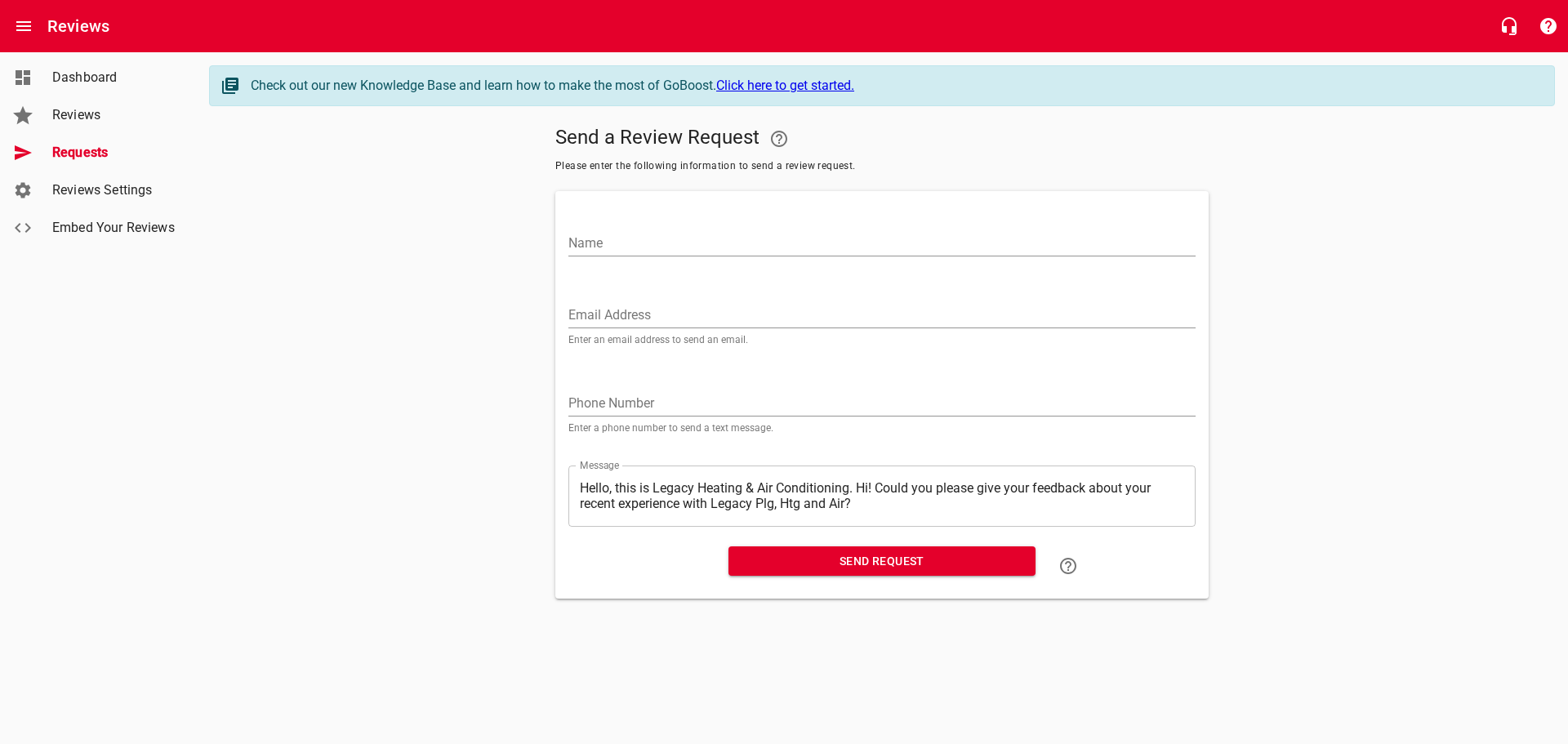
click at [596, 231] on input "Name" at bounding box center [882, 243] width 628 height 26
drag, startPoint x: 585, startPoint y: 300, endPoint x: 574, endPoint y: 307, distance: 13.0
paste input "[EMAIL_ADDRESS][DOMAIN_NAME]"
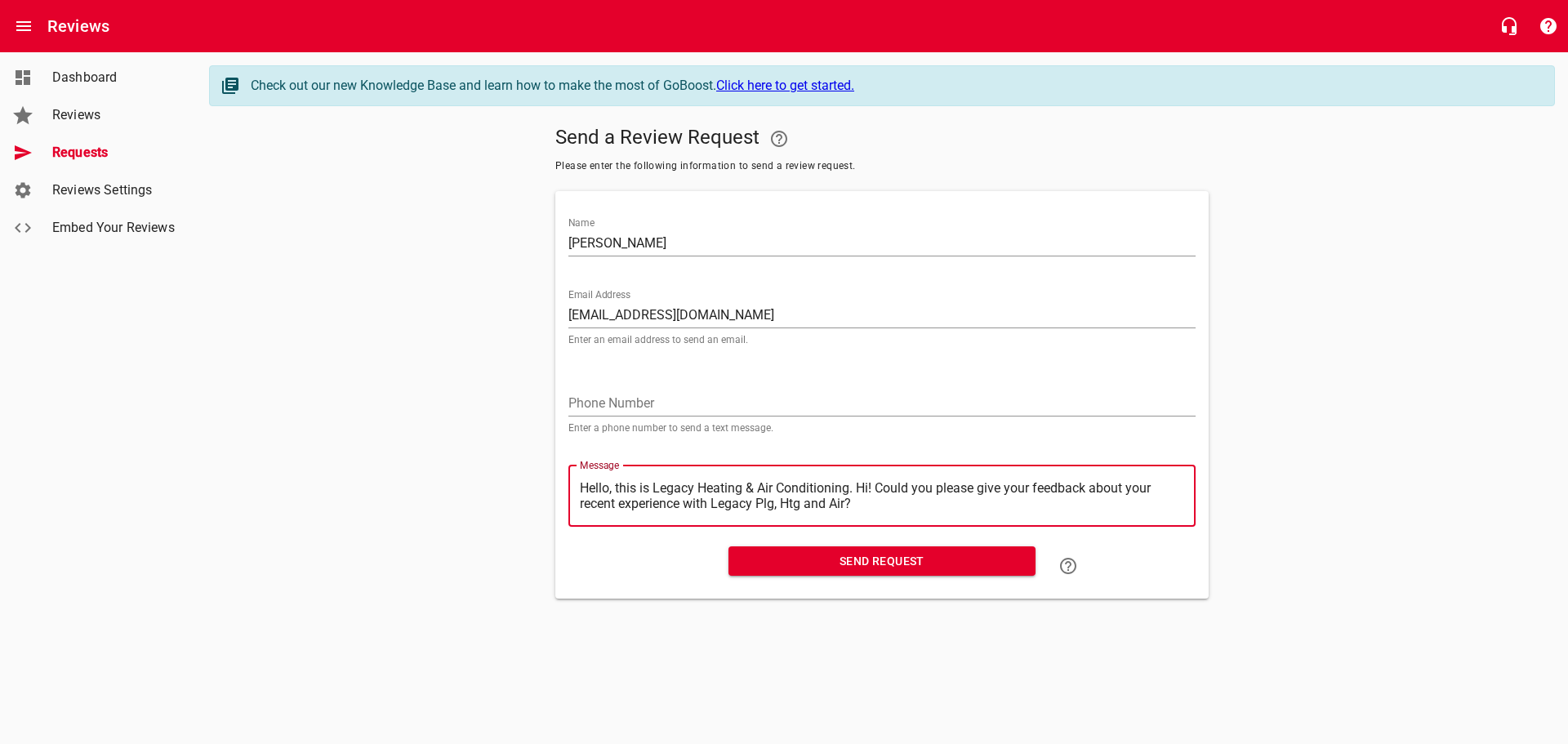
click at [860, 487] on textarea "Hello, this is Legacy Heating & Air Conditioning. Hi! Could you please give you…" at bounding box center [882, 495] width 604 height 31
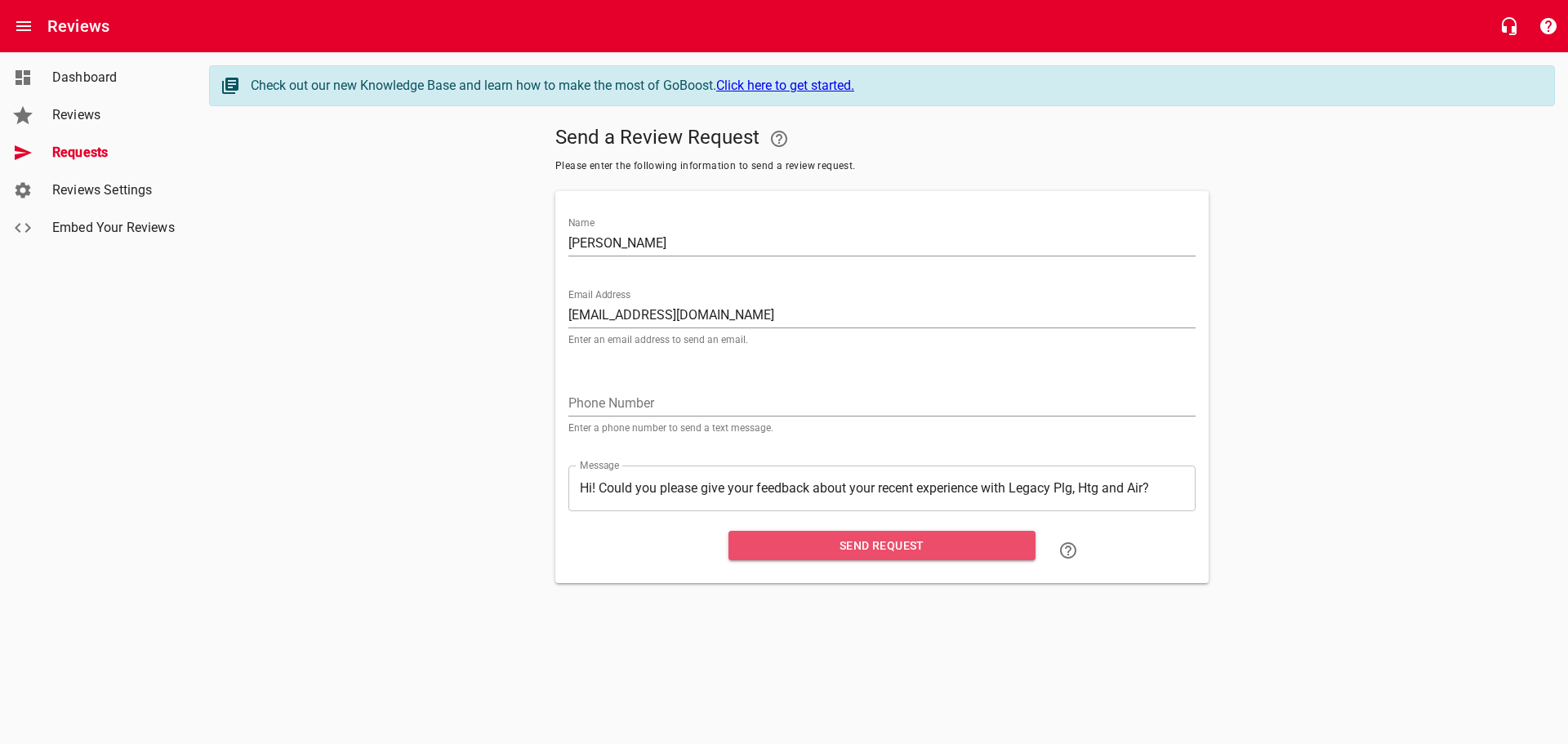
click at [869, 539] on span "Send Request" at bounding box center [882, 546] width 281 height 21
